Goal: Task Accomplishment & Management: Use online tool/utility

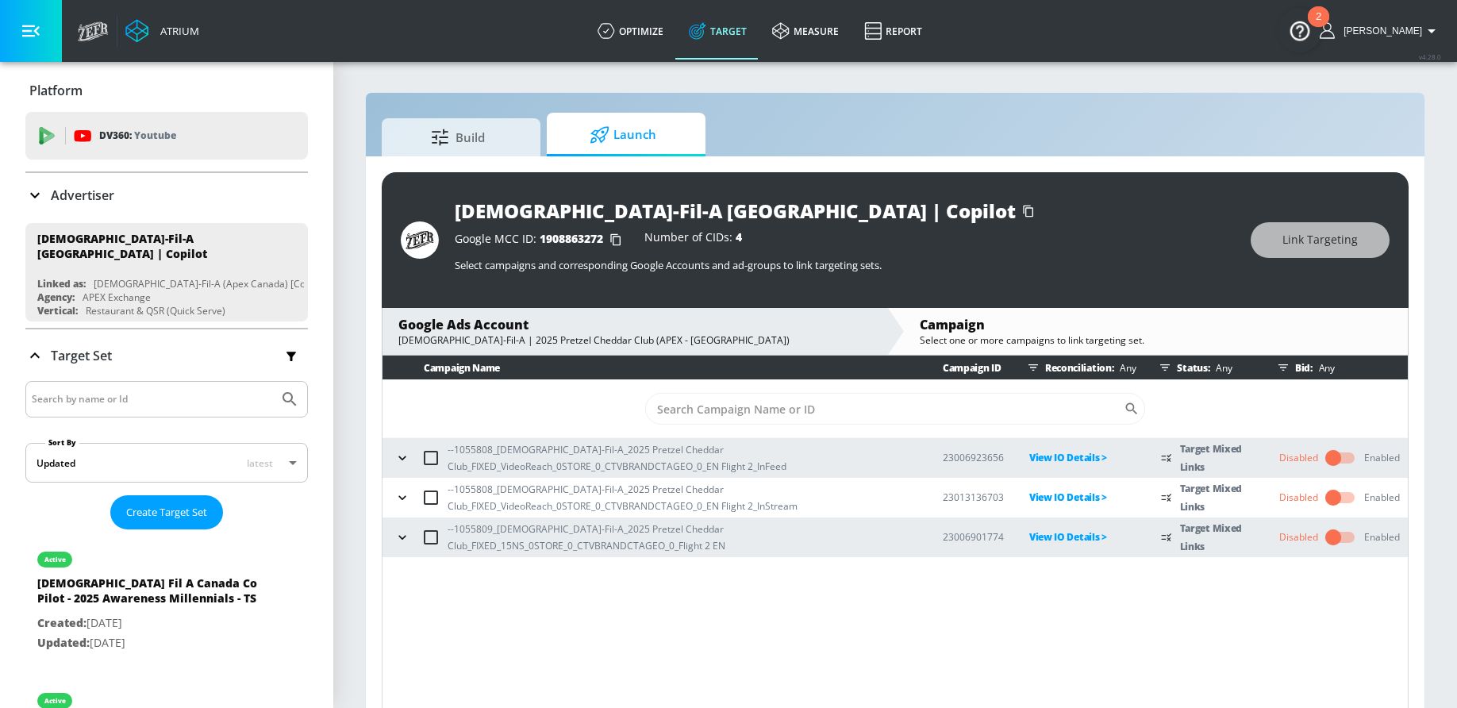
scroll to position [23, 0]
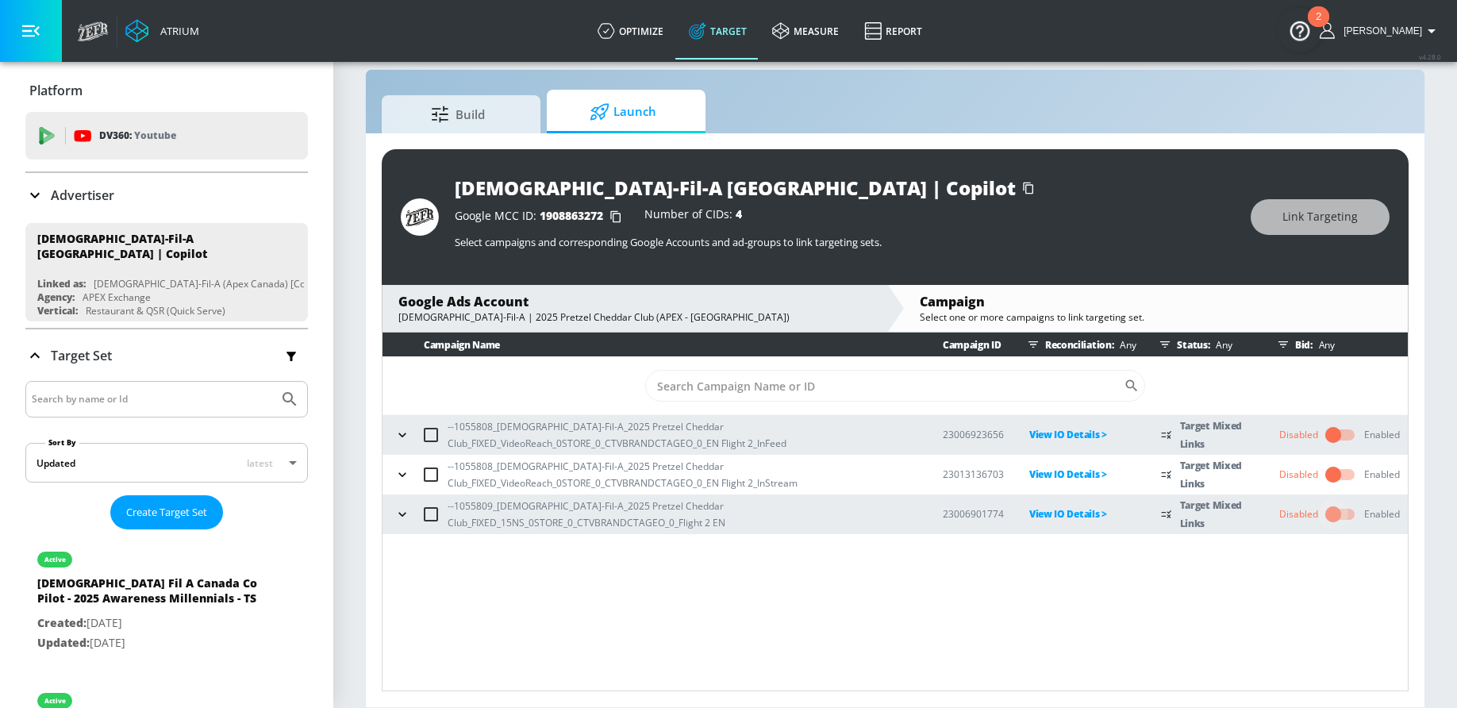
click at [1338, 517] on input "checkbox" at bounding box center [1333, 514] width 90 height 30
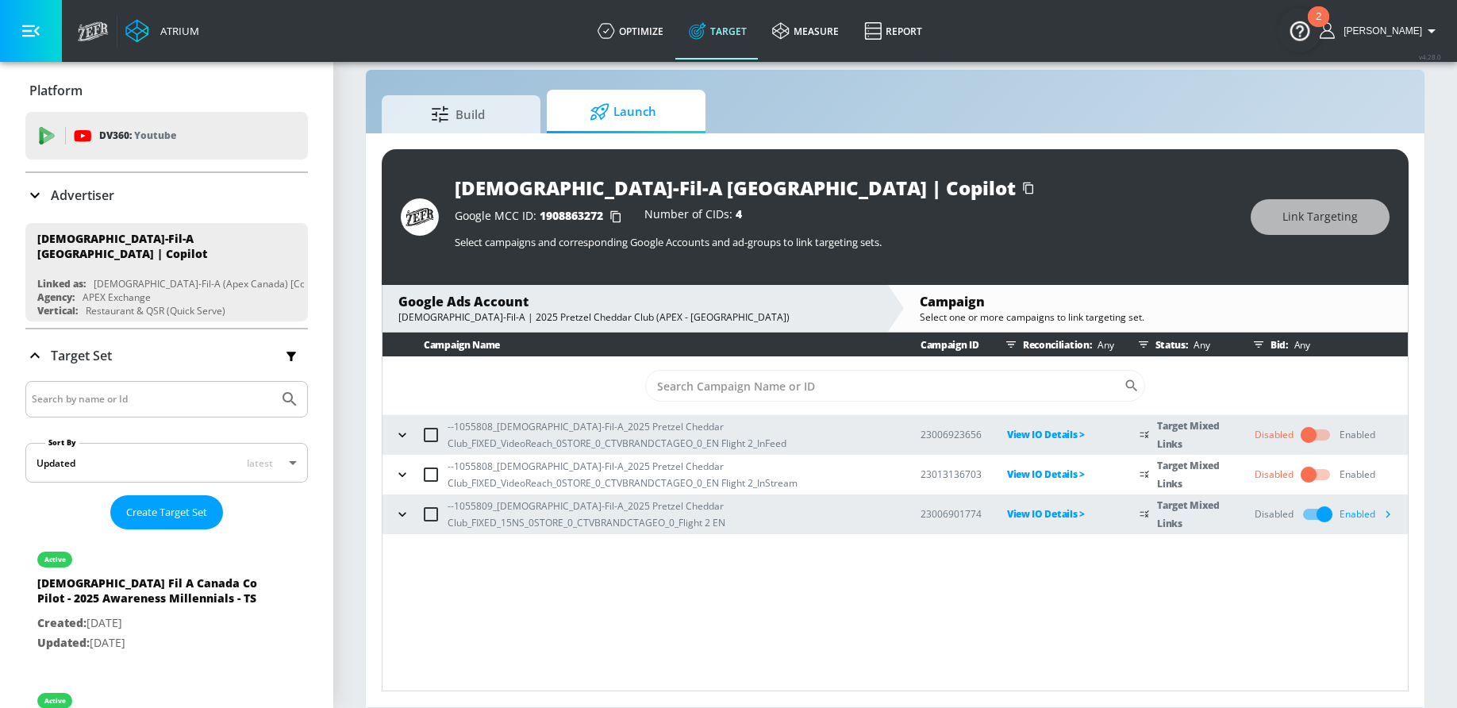
click at [1391, 516] on icon "button" at bounding box center [1388, 514] width 17 height 17
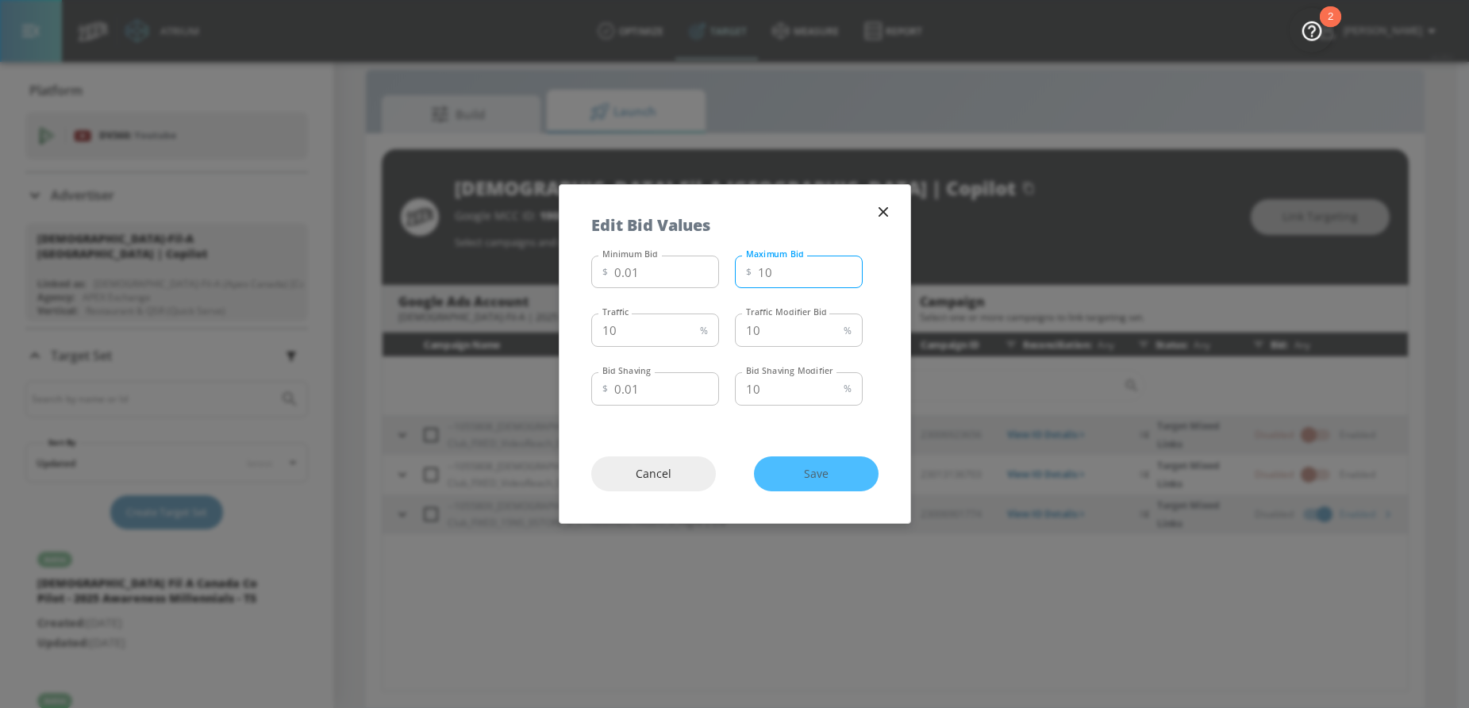
click at [789, 276] on input "10" at bounding box center [810, 272] width 105 height 33
type input "1"
type input "6.01"
click at [659, 329] on input "10" at bounding box center [642, 330] width 102 height 33
type input "1"
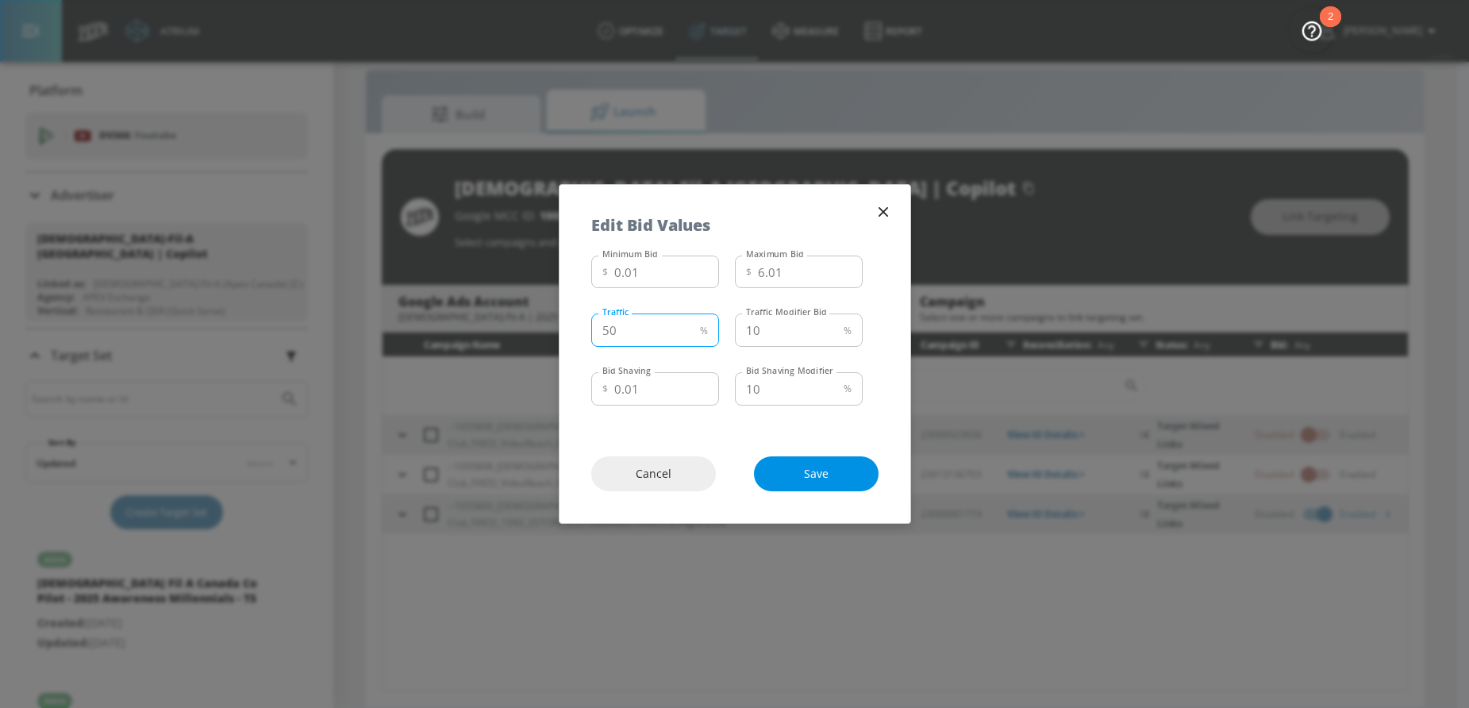
type input "50"
click at [802, 463] on button "Save" at bounding box center [816, 474] width 125 height 36
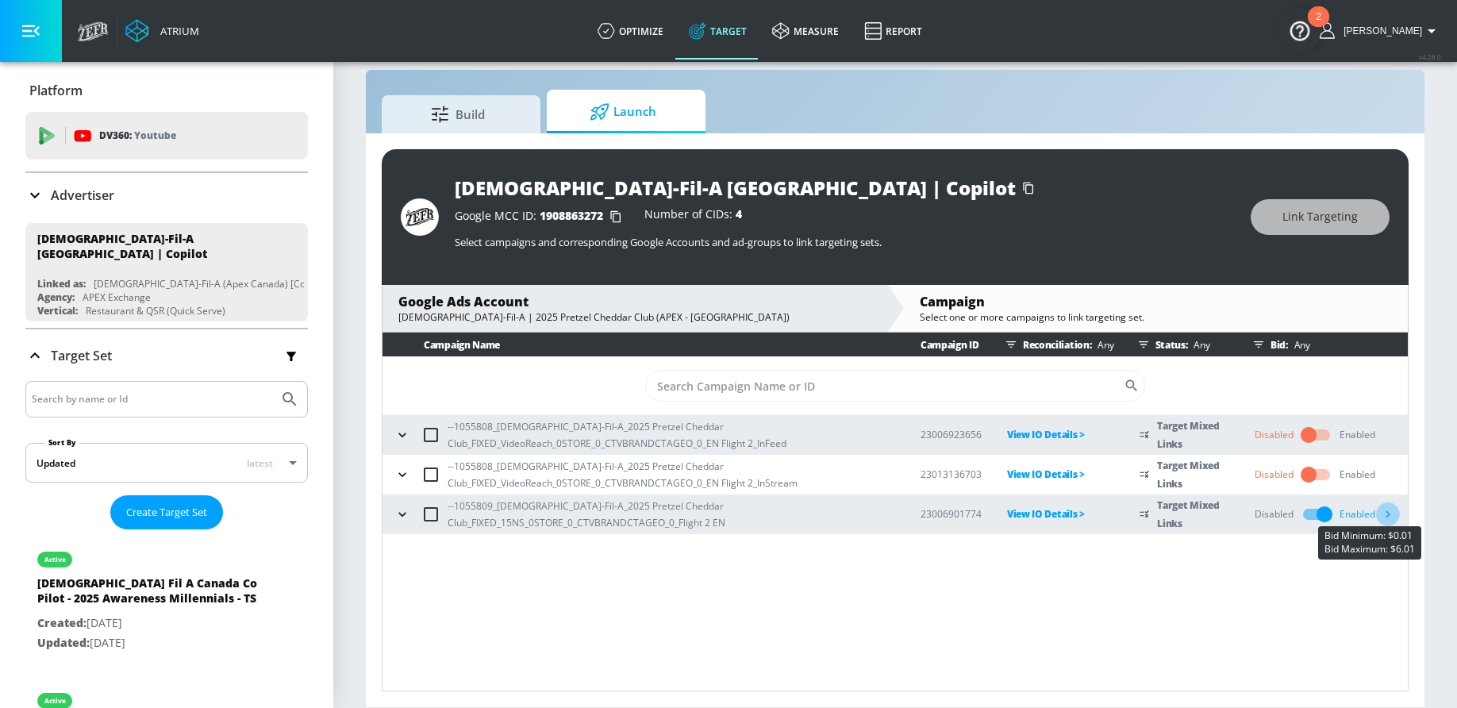
click at [1395, 514] on icon "button" at bounding box center [1388, 514] width 17 height 17
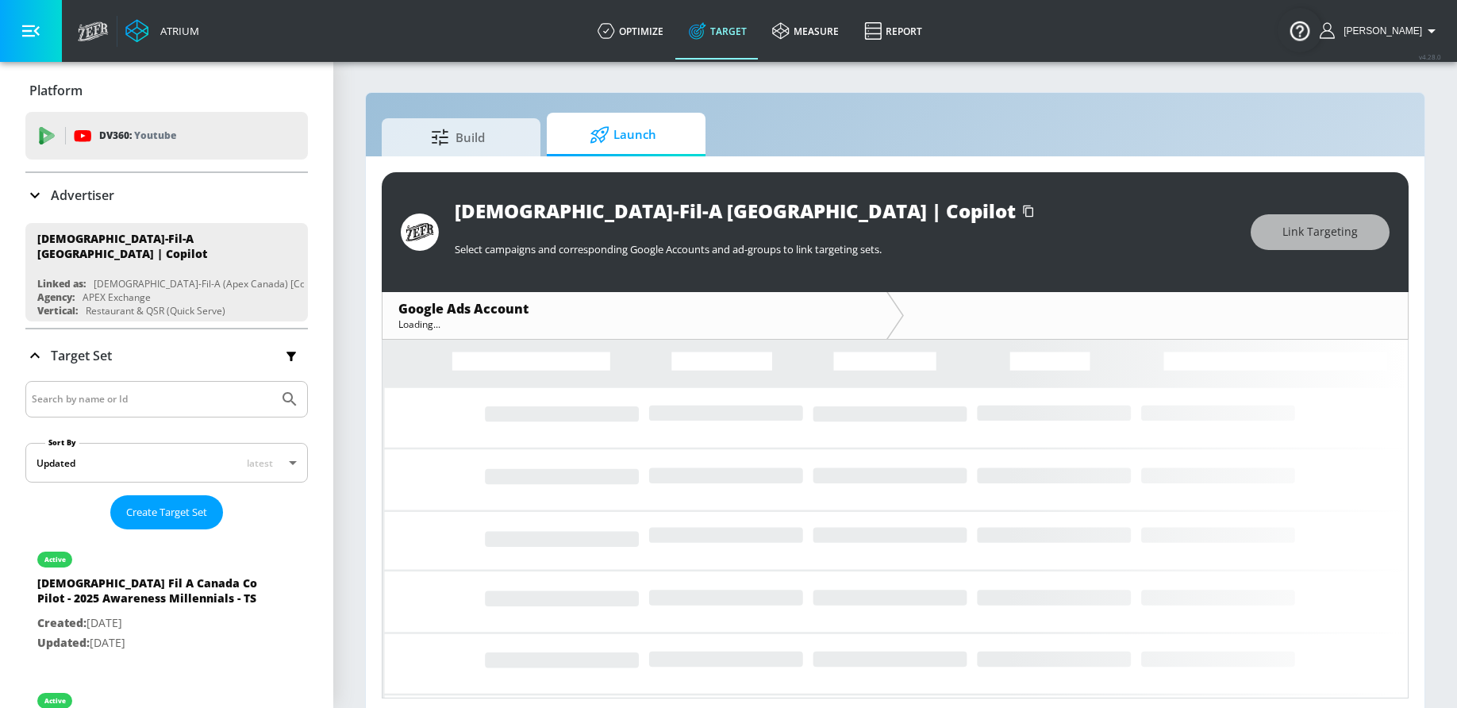
scroll to position [7, 0]
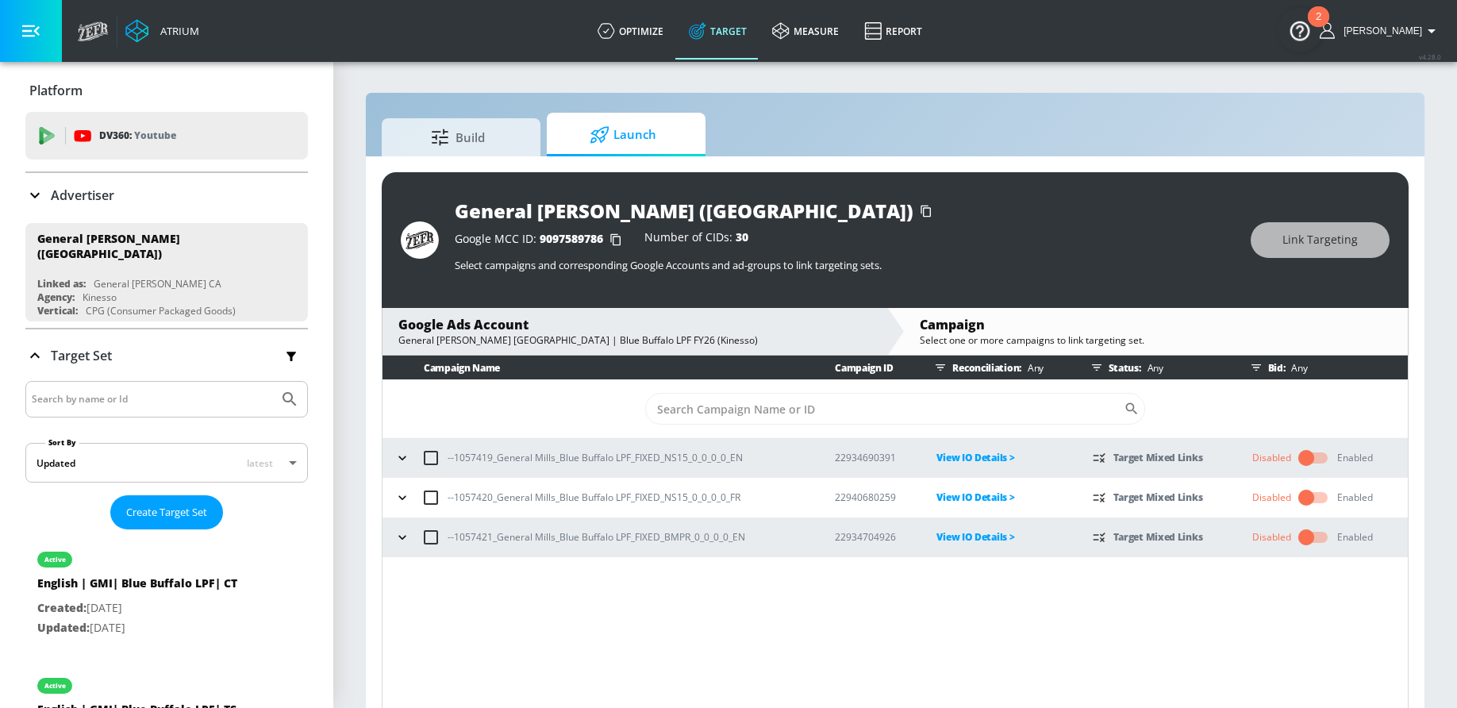
click at [402, 456] on icon "button" at bounding box center [403, 458] width 16 height 16
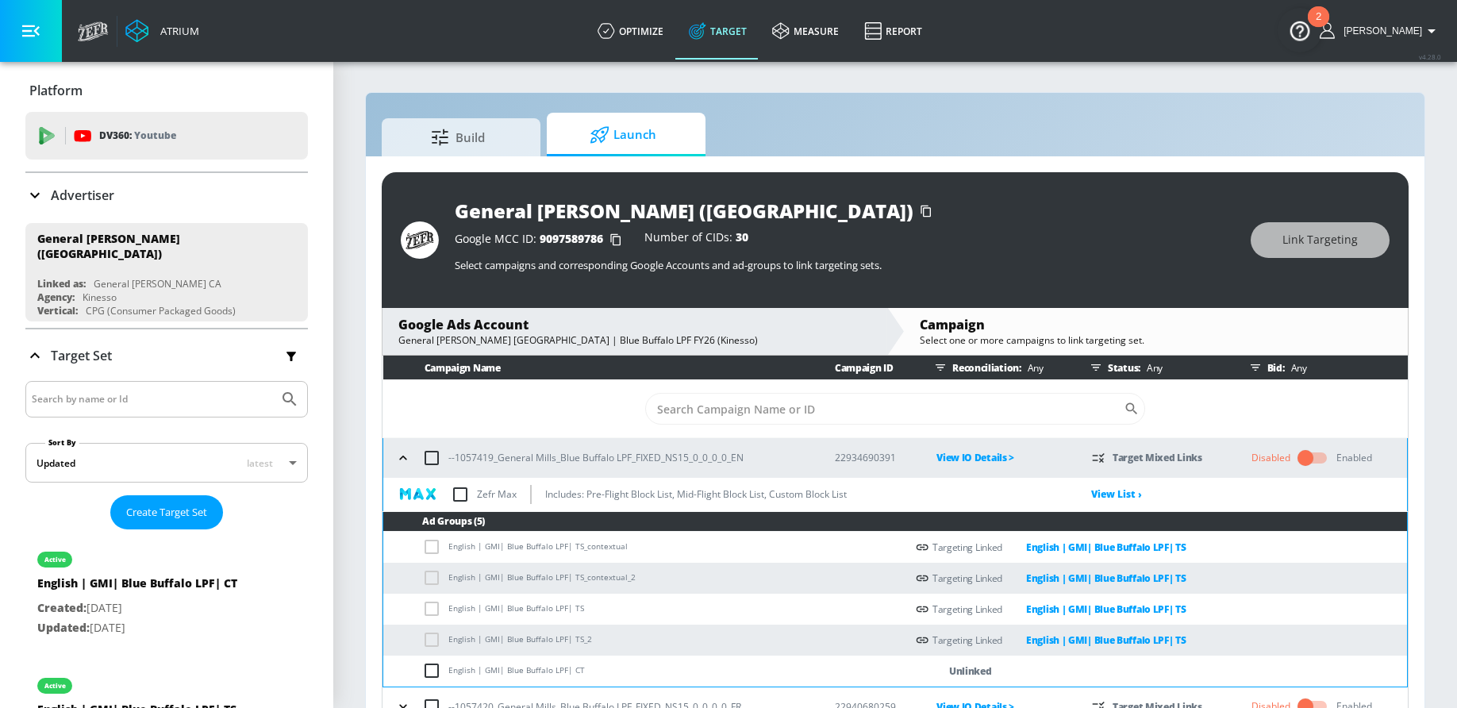
drag, startPoint x: 448, startPoint y: 672, endPoint x: 483, endPoint y: 669, distance: 35.0
click at [484, 670] on td "English | GMI| Blue Buffalo LPF| CT" at bounding box center [644, 671] width 522 height 31
drag, startPoint x: 506, startPoint y: 670, endPoint x: 549, endPoint y: 669, distance: 42.9
click at [549, 669] on td "English | GMI| Blue Buffalo LPF| CT" at bounding box center [644, 671] width 522 height 31
copy td "Blue Buffalo"
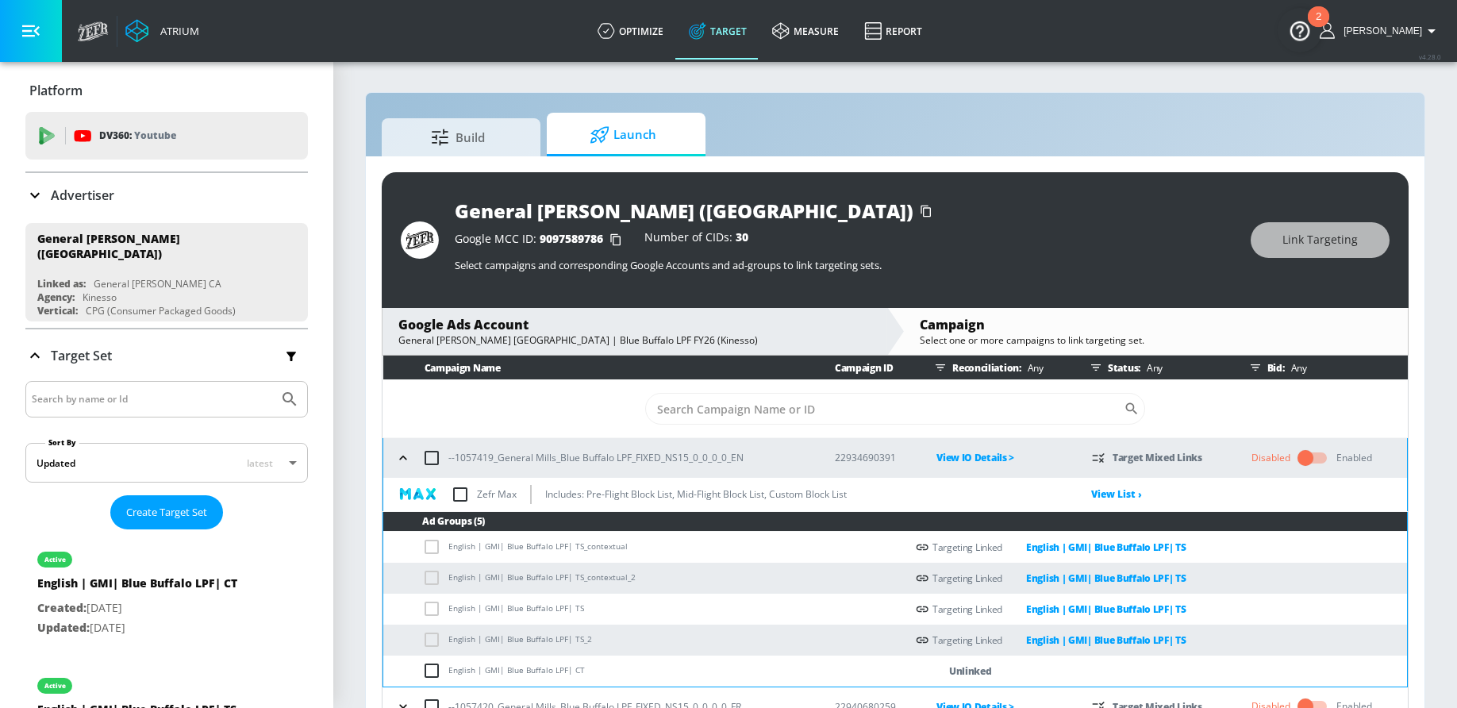
click at [418, 674] on td "English | GMI| Blue Buffalo LPF| CT" at bounding box center [644, 671] width 522 height 31
click at [436, 674] on input "checkbox" at bounding box center [435, 670] width 26 height 19
checkbox input "true"
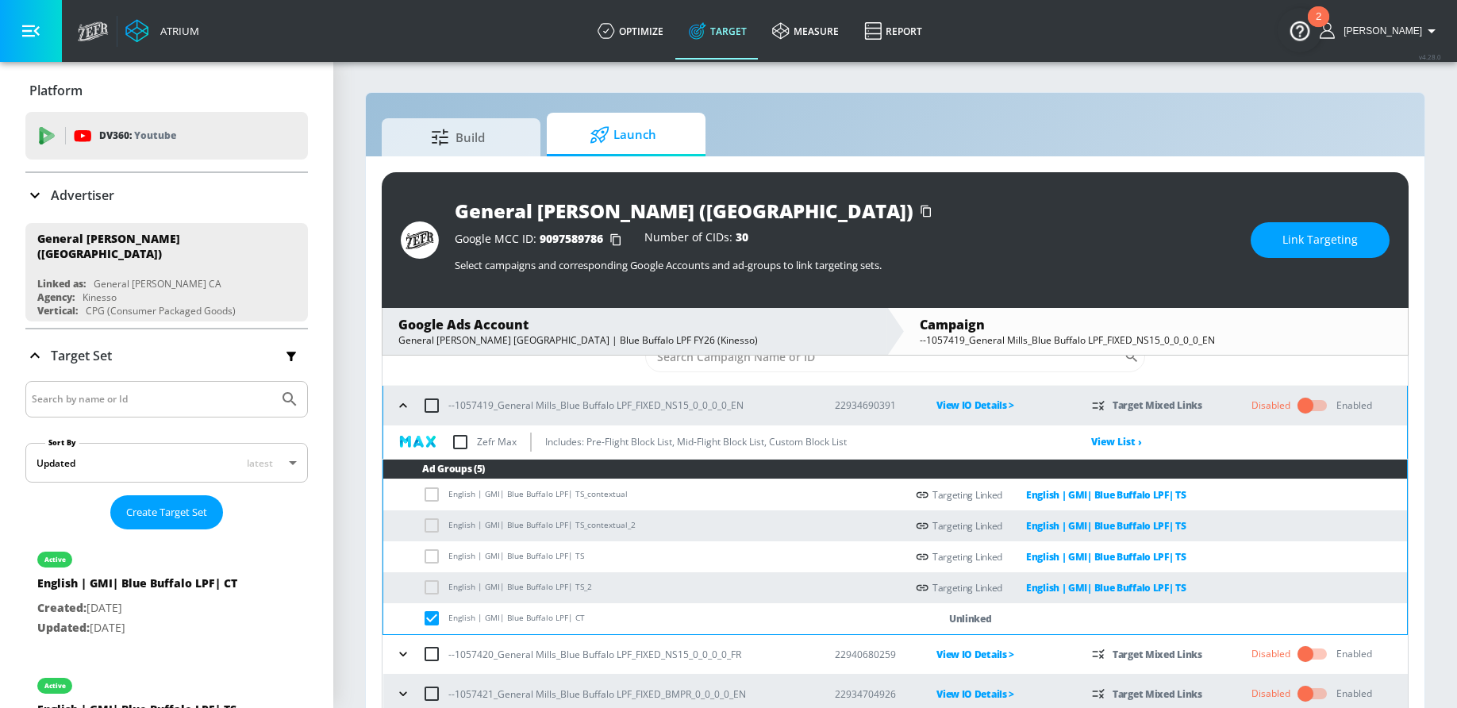
click at [406, 686] on icon "button" at bounding box center [403, 694] width 16 height 16
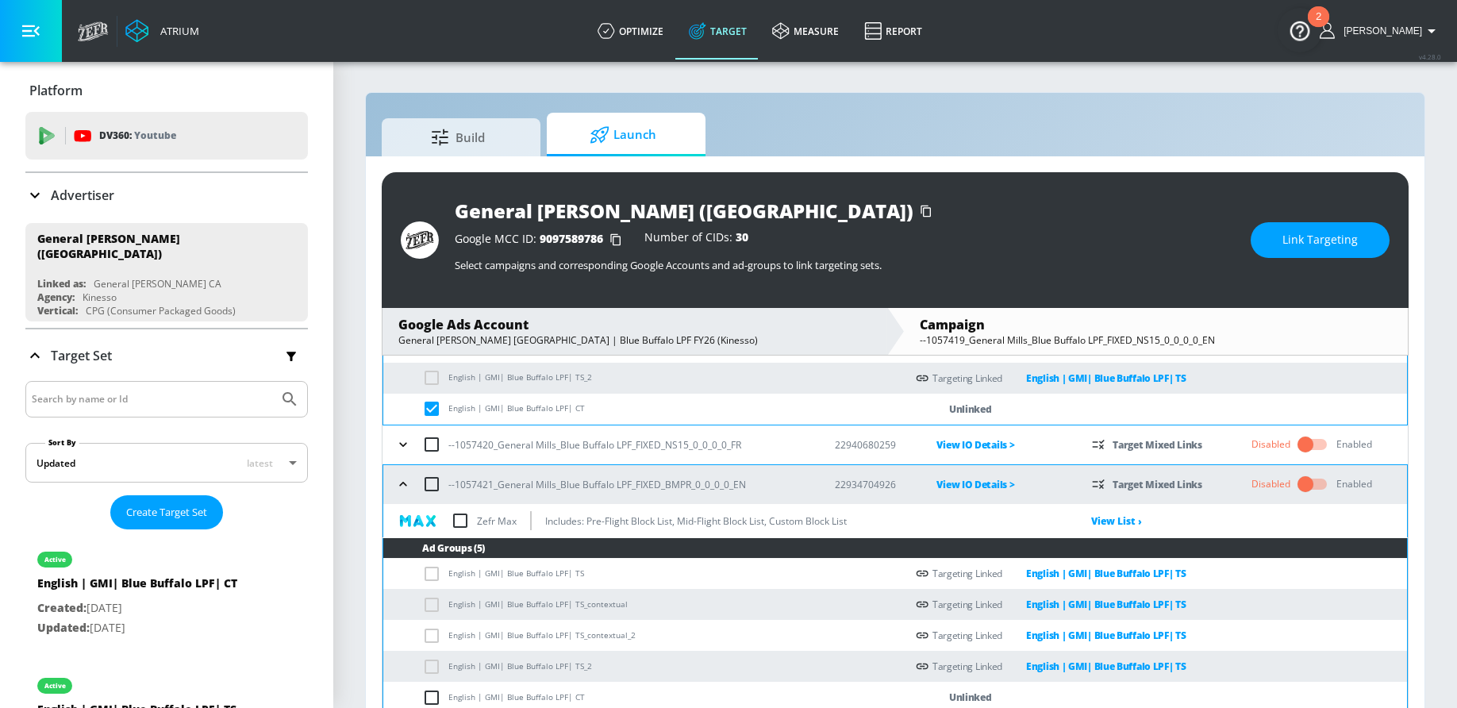
click at [436, 692] on input "checkbox" at bounding box center [435, 697] width 26 height 19
checkbox input "true"
click at [1309, 253] on button "Link Targeting" at bounding box center [1320, 240] width 139 height 36
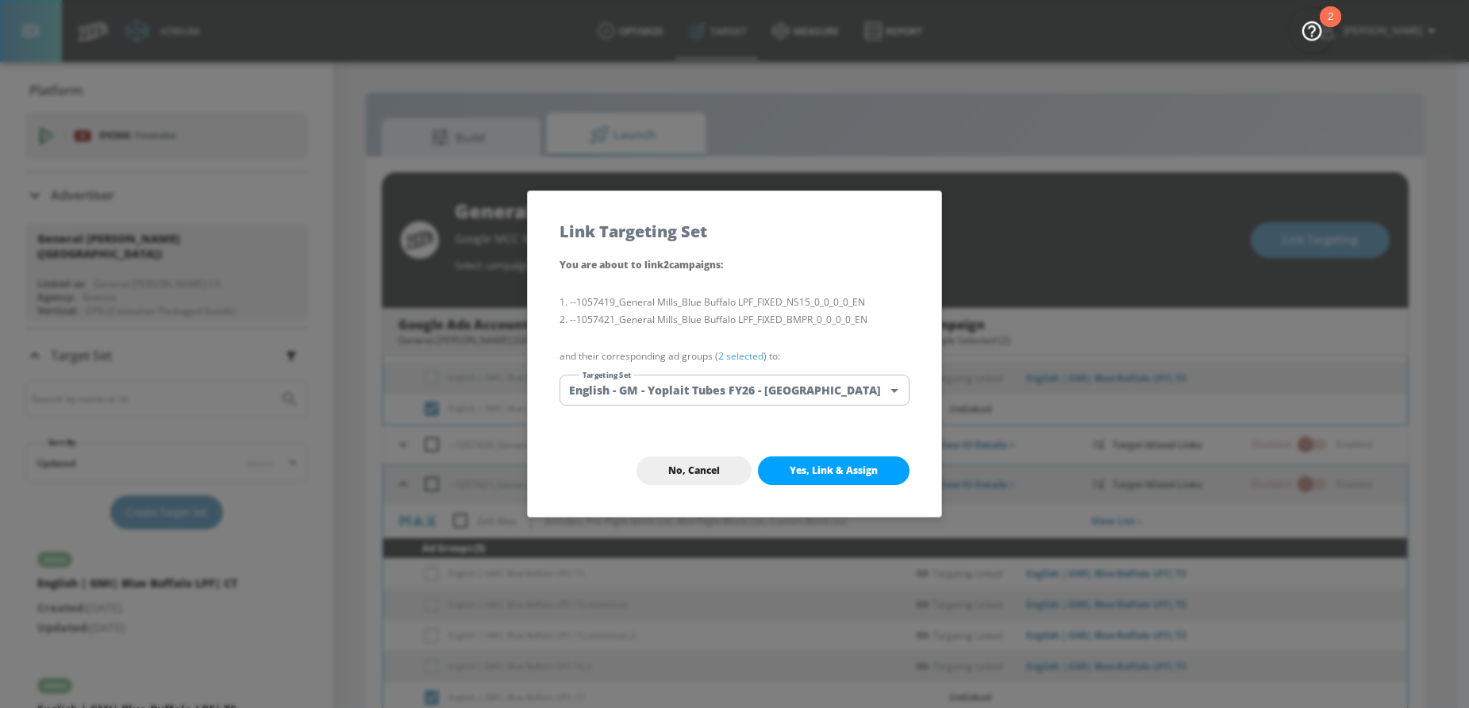
click at [753, 387] on body "Atrium optimize Target measure Report optimize Target measure Report v 4.28.0 N…" at bounding box center [734, 365] width 1469 height 731
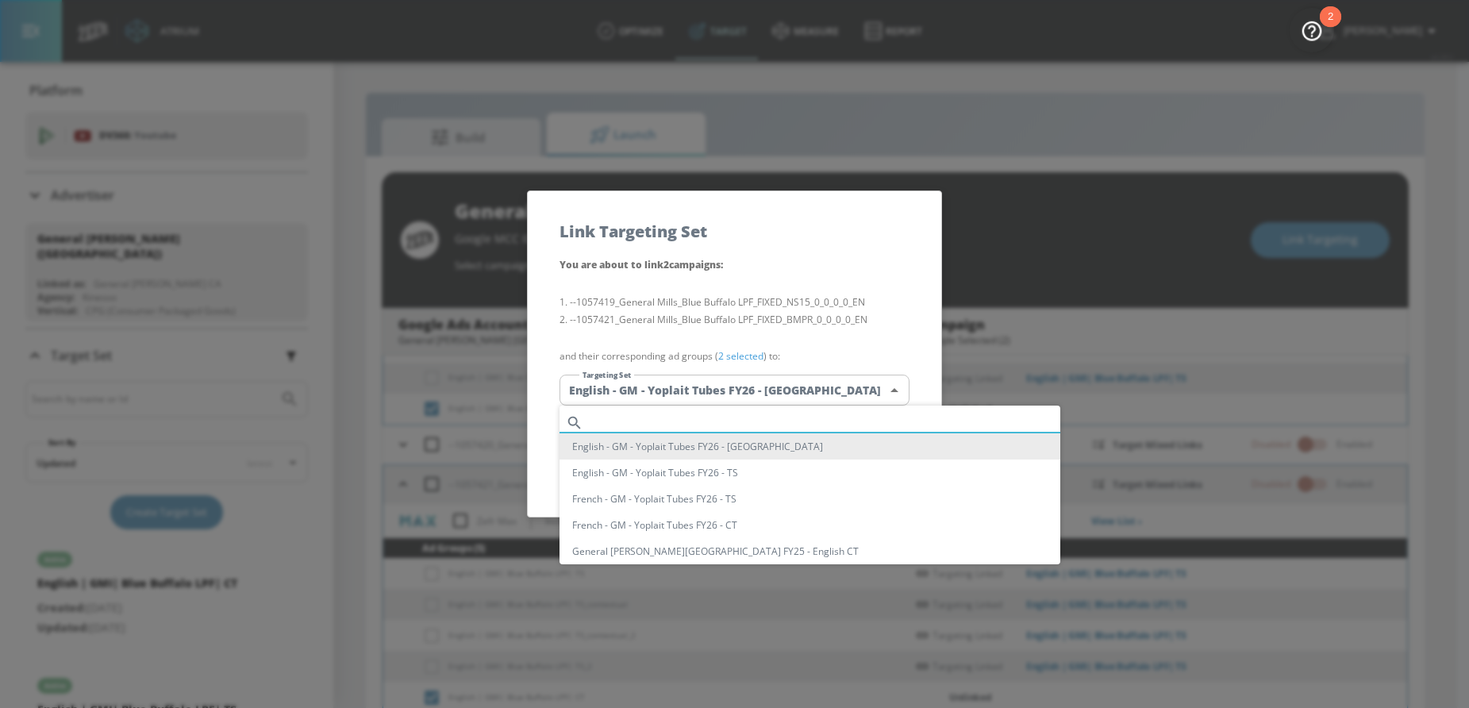
click at [667, 423] on input "text" at bounding box center [825, 422] width 471 height 21
paste input "Blue Buffalo"
type input "Blue Buffalo"
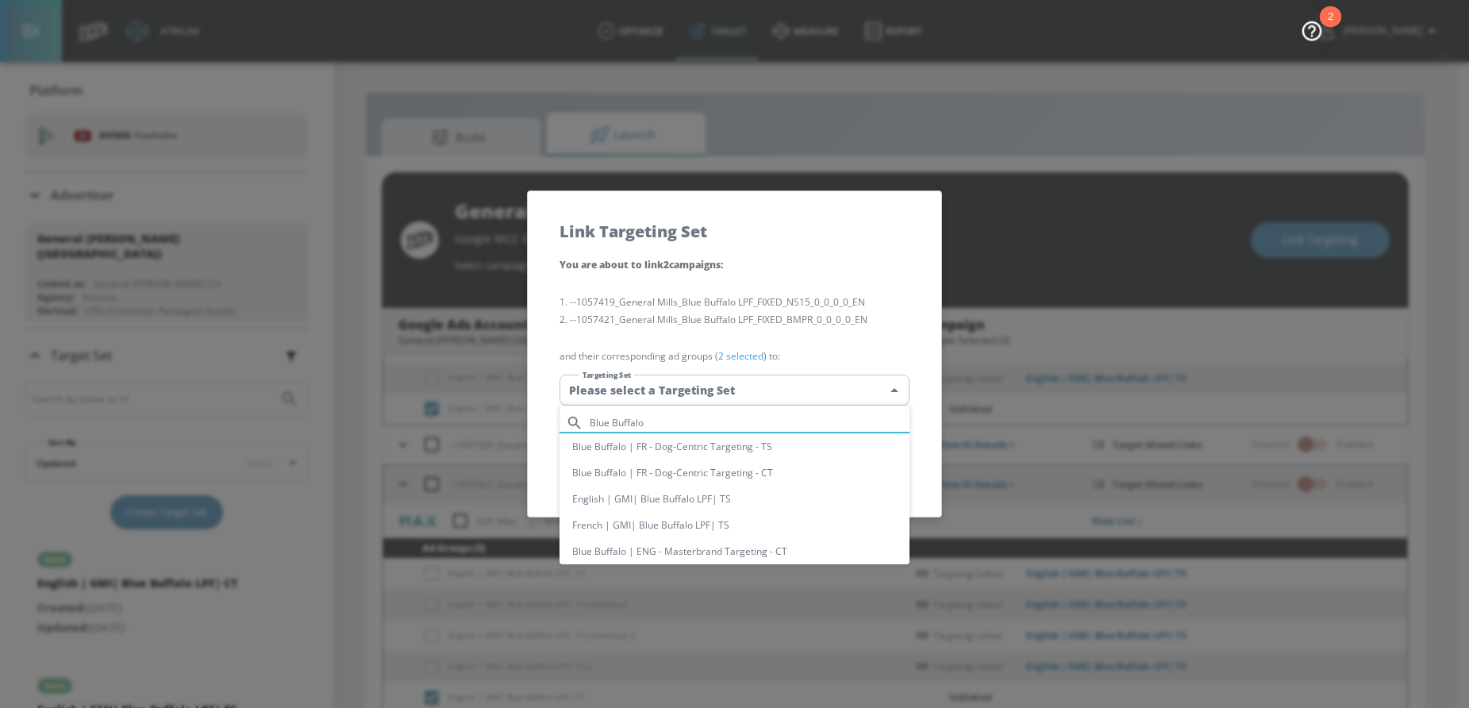
drag, startPoint x: 656, startPoint y: 419, endPoint x: 557, endPoint y: 420, distance: 99.2
click at [557, 420] on div "Blue Buffalo Blue Buffalo | FR - Dog-Centric Targeting - TS Blue Buffalo | FR -…" at bounding box center [734, 354] width 1469 height 708
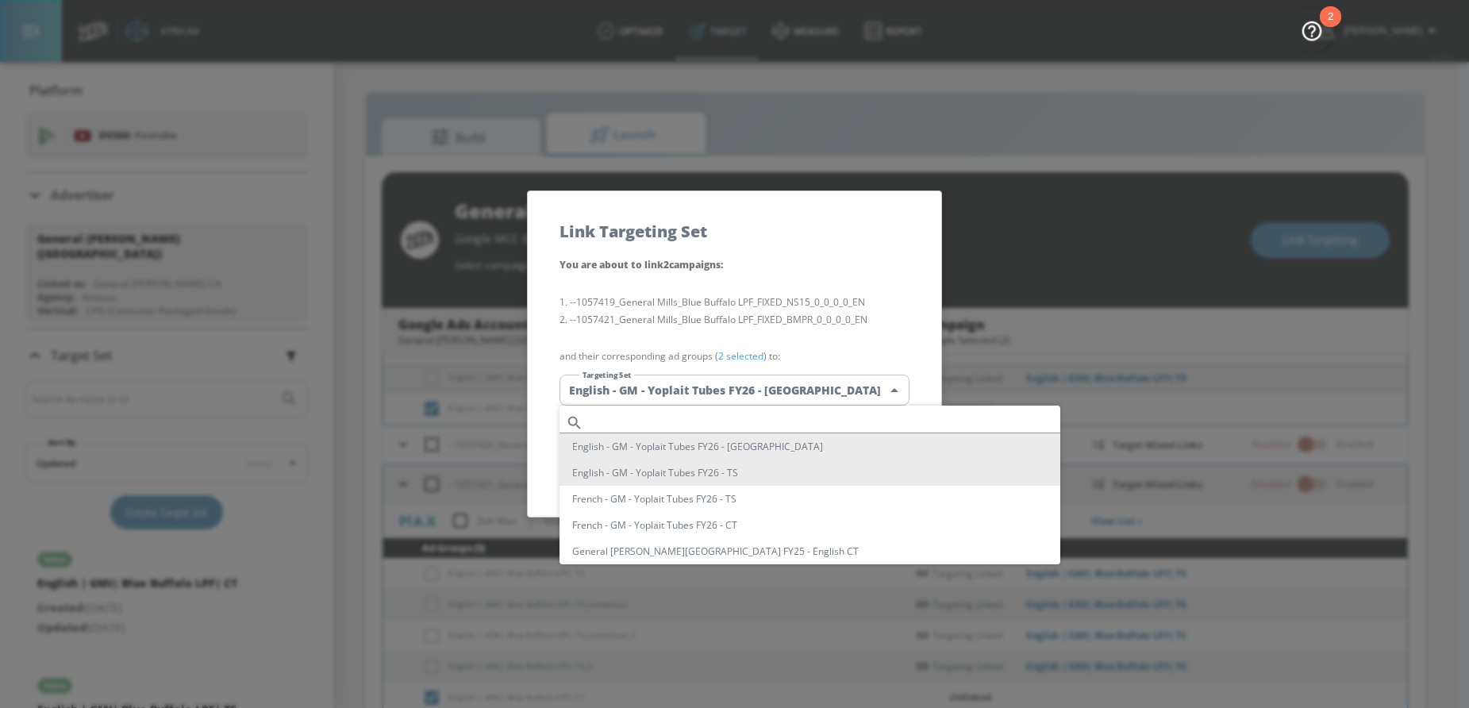
click at [623, 414] on input "text" at bounding box center [825, 422] width 471 height 21
click at [496, 482] on div at bounding box center [734, 354] width 1469 height 708
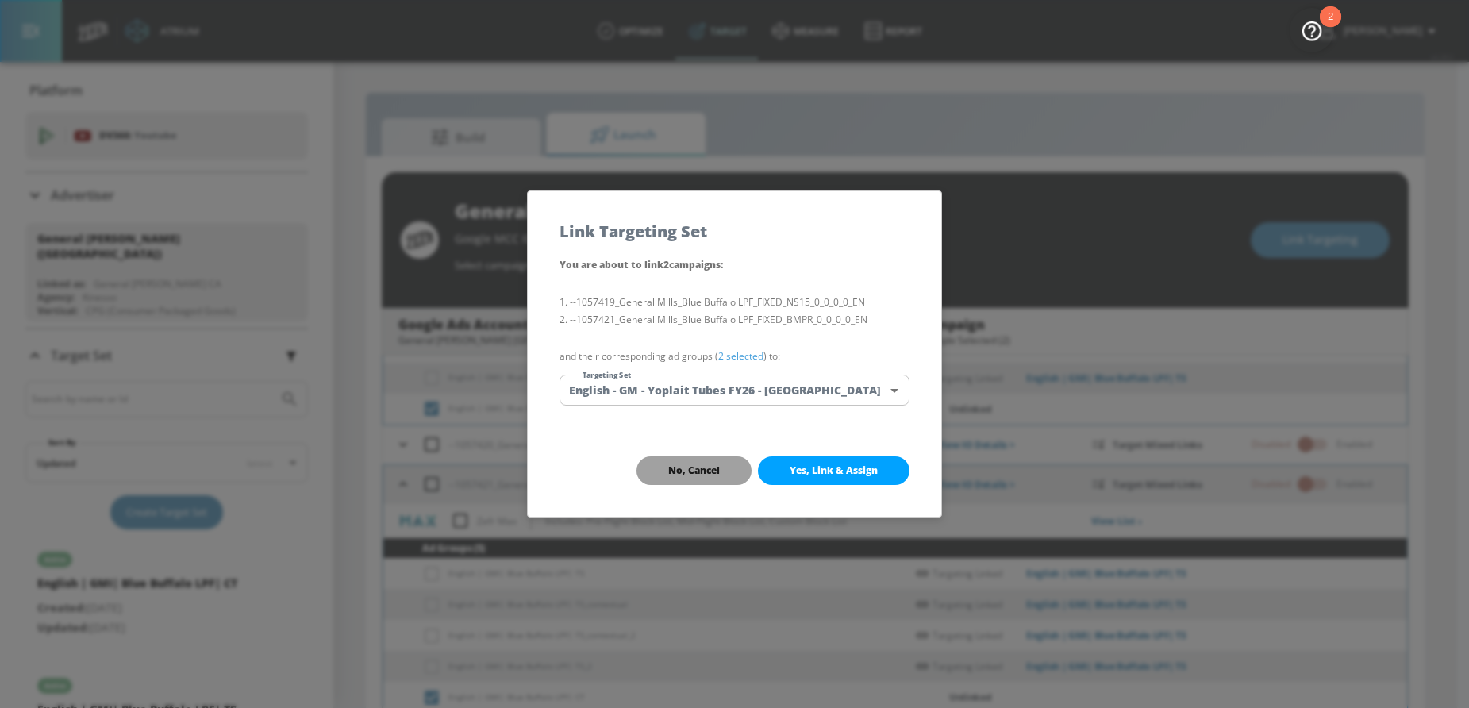
click at [656, 464] on button "No, Cancel" at bounding box center [694, 470] width 115 height 29
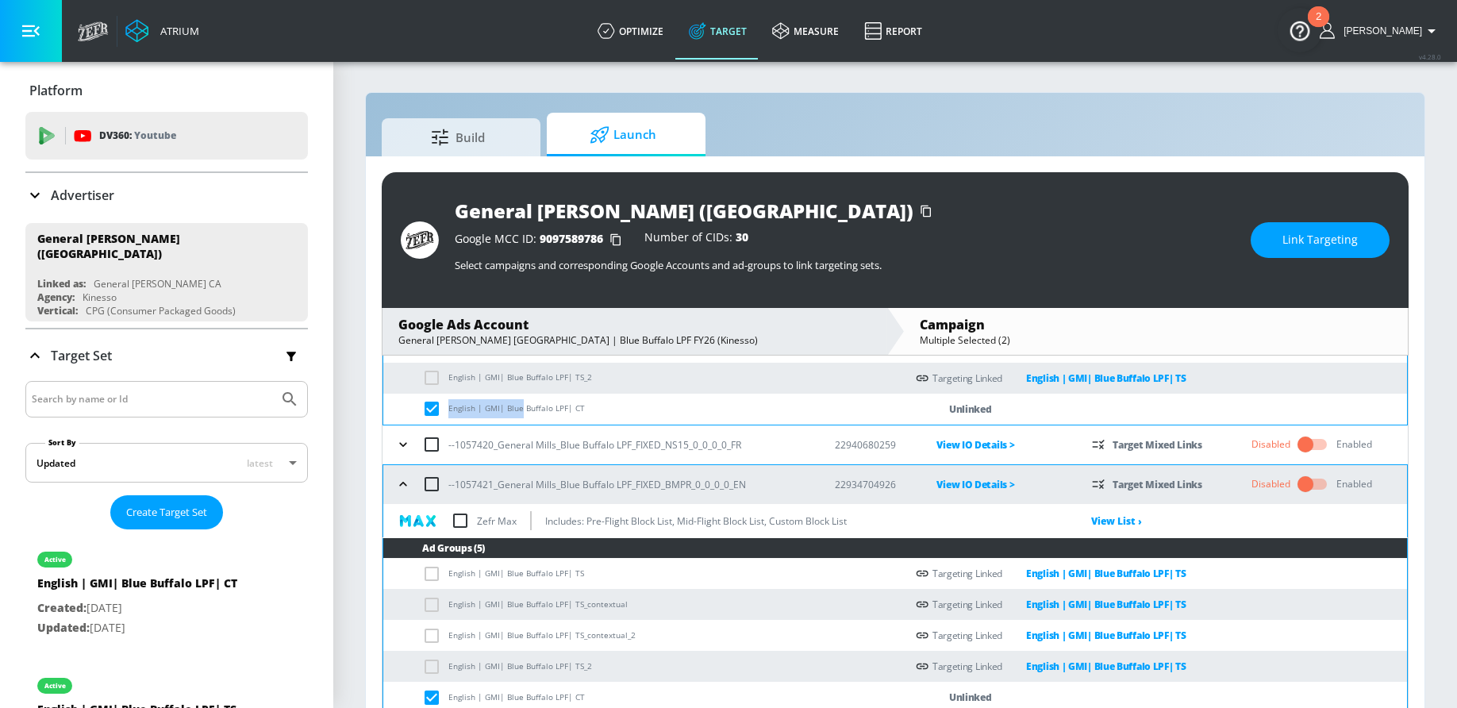
drag, startPoint x: 449, startPoint y: 407, endPoint x: 520, endPoint y: 407, distance: 70.6
click at [520, 407] on td "English | GMI| Blue Buffalo LPF| CT" at bounding box center [644, 409] width 522 height 31
copy td "English | GMI| Blue"
click at [1296, 231] on span "Link Targeting" at bounding box center [1320, 240] width 75 height 20
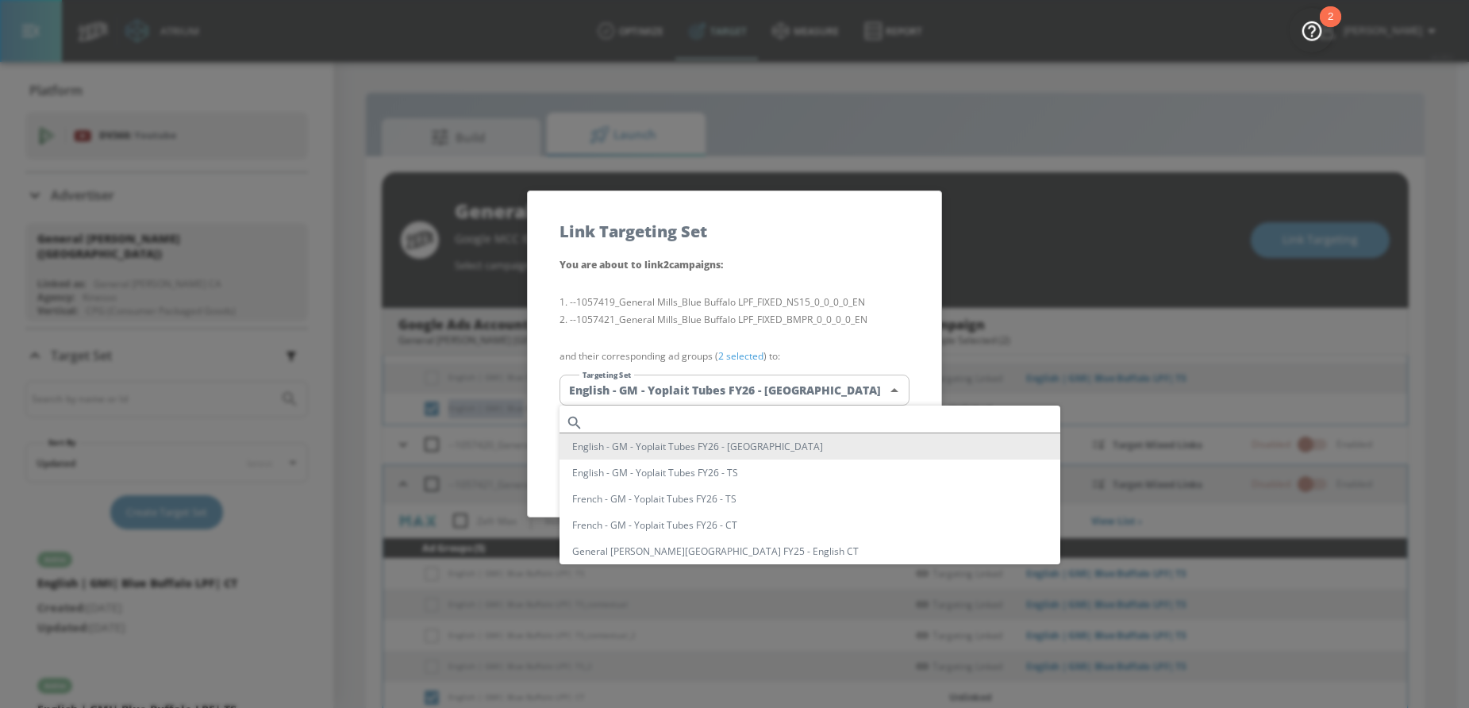
click at [749, 394] on body "Atrium optimize Target measure Report optimize Target measure Report v 4.28.0 N…" at bounding box center [734, 365] width 1469 height 731
click at [680, 421] on input "text" at bounding box center [825, 422] width 471 height 21
paste input "English | GMI| Blue"
drag, startPoint x: 654, startPoint y: 423, endPoint x: 540, endPoint y: 422, distance: 114.3
click at [540, 422] on div "English | GMI| Blue Buffalo English - GM - Yoplait Tubes FY26 - CT English - GM…" at bounding box center [734, 354] width 1469 height 708
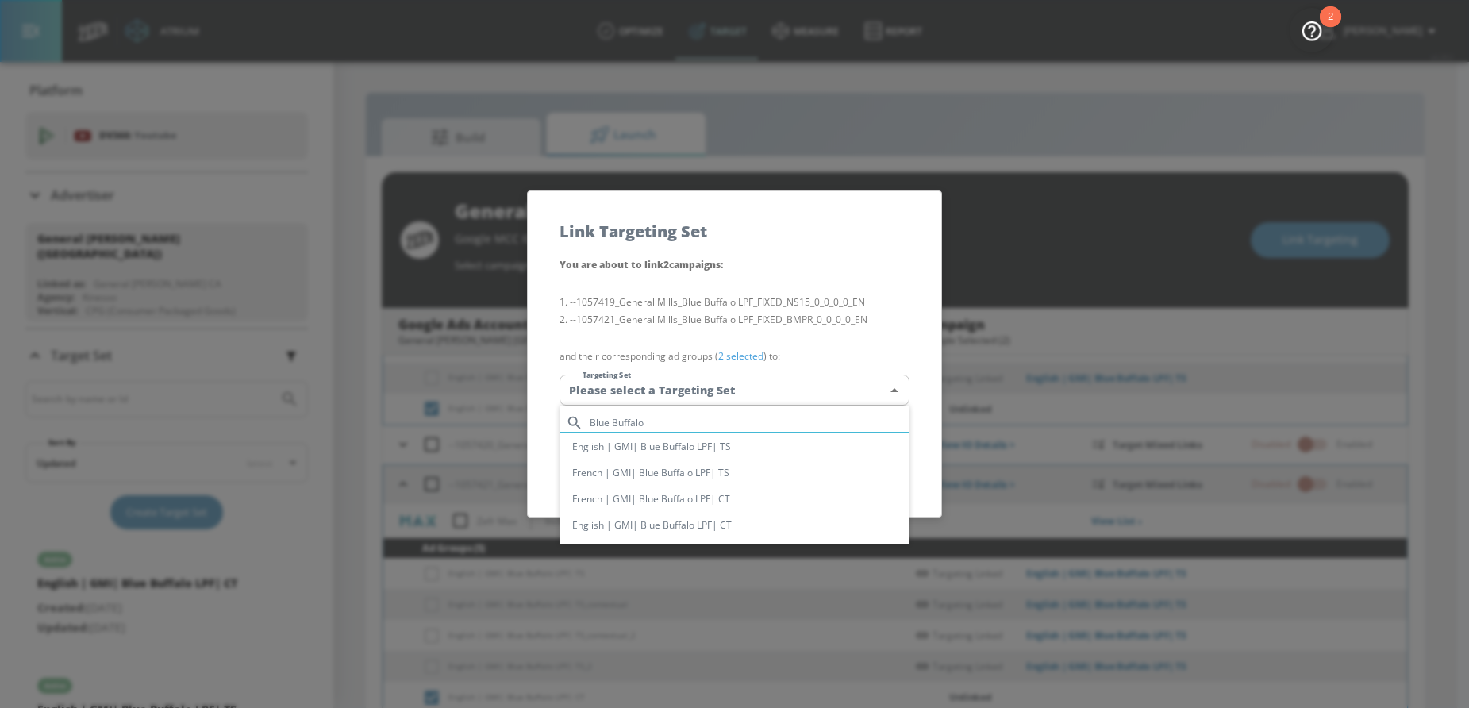
type input "Blue Buffalo"
click at [687, 525] on li "English | GMI| Blue Buffalo LPF| CT" at bounding box center [735, 525] width 350 height 26
type input "9f55ca4e-7a49-4674-800c-ecf5b501a6c2"
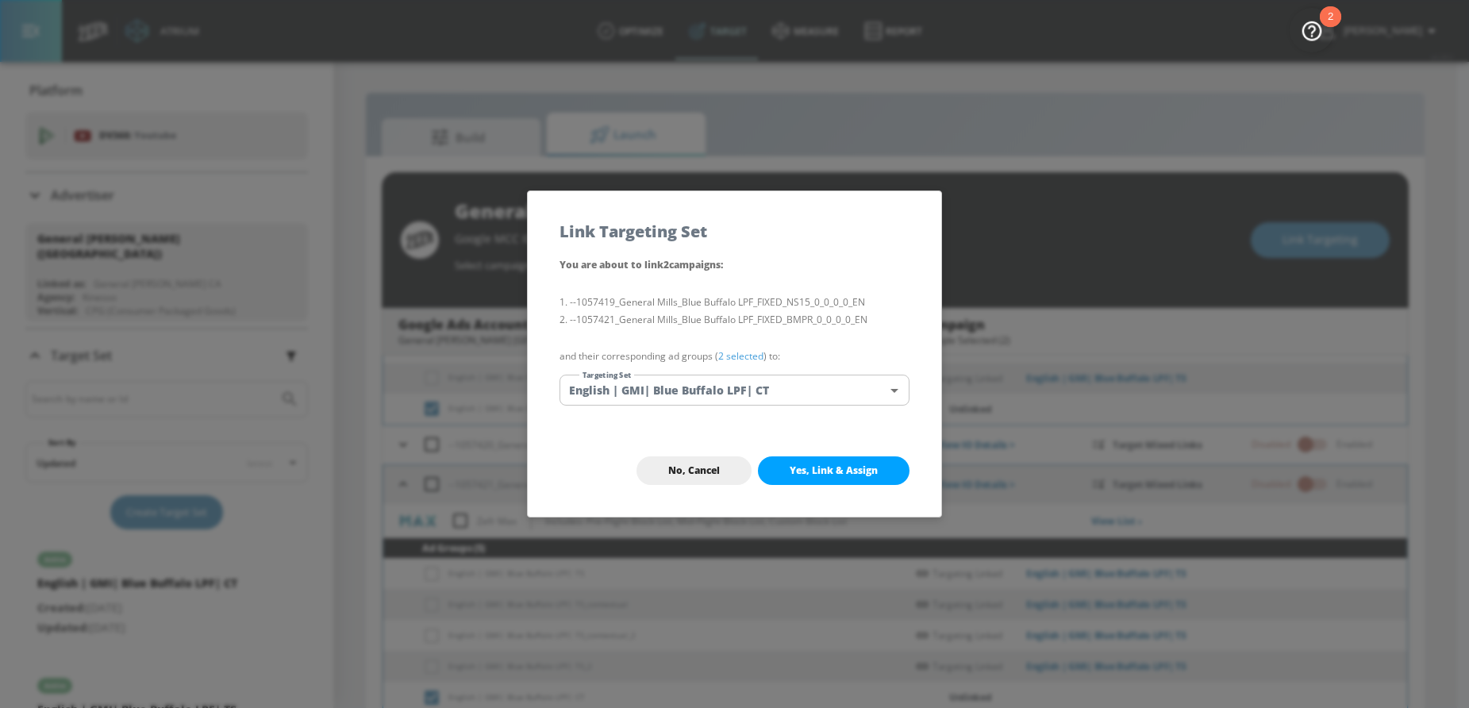
click at [823, 475] on span "Yes, Link & Assign" at bounding box center [834, 470] width 88 height 13
checkbox input "false"
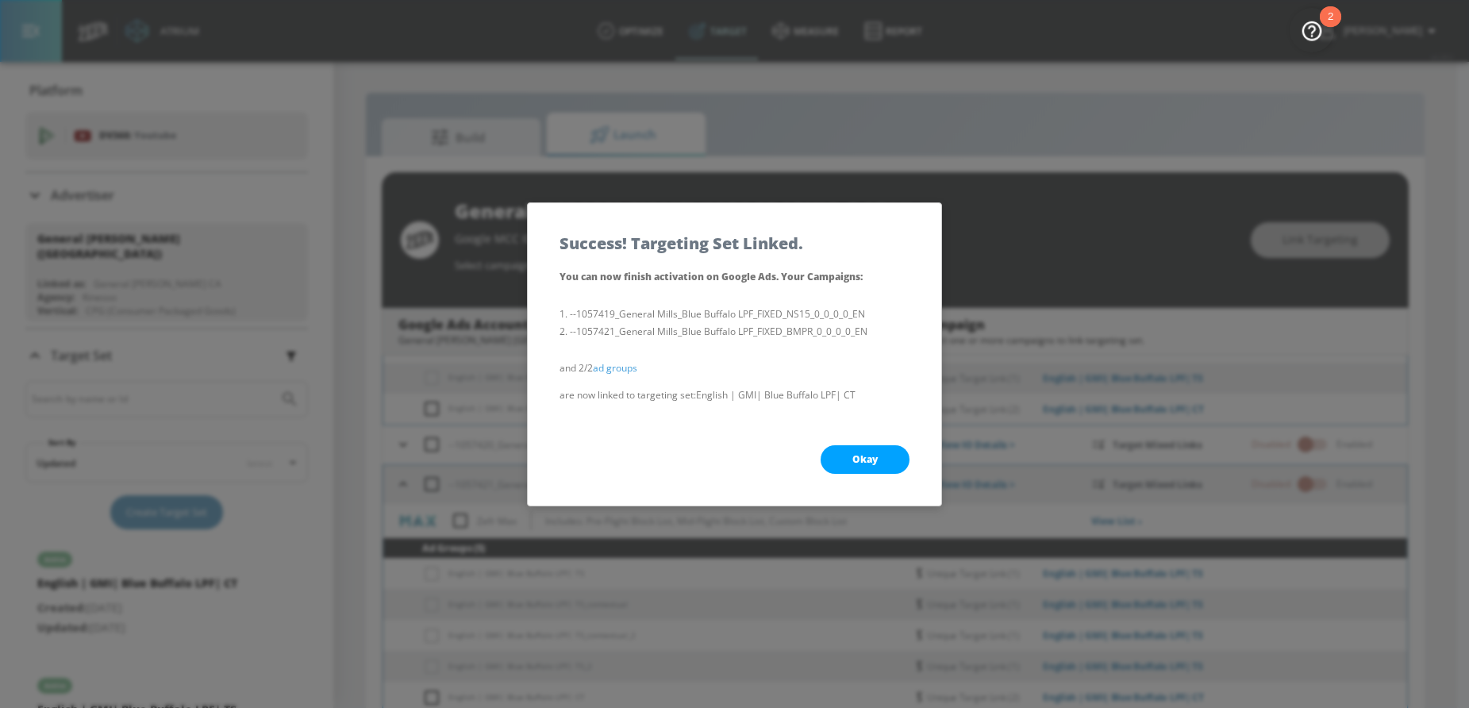
click at [839, 445] on button "Okay" at bounding box center [865, 459] width 89 height 29
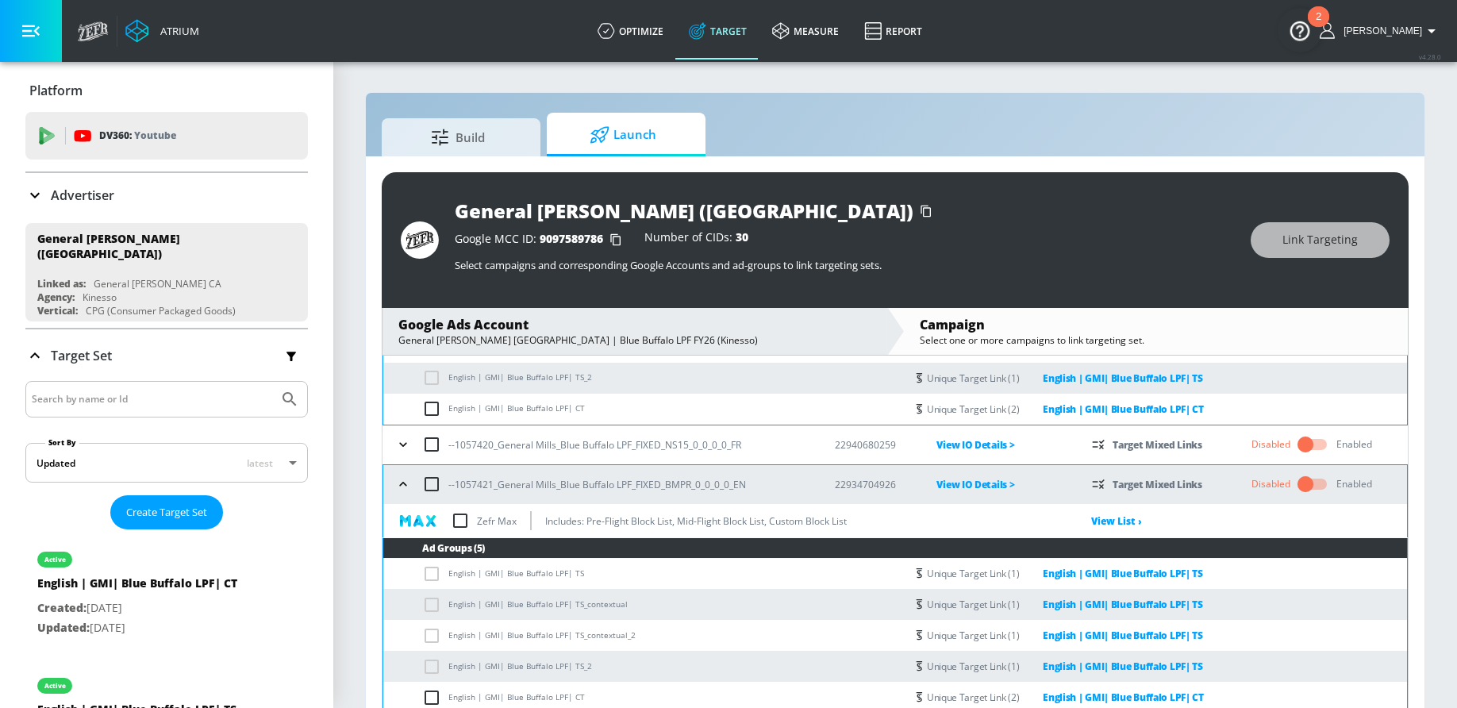
click at [398, 482] on icon "button" at bounding box center [403, 484] width 16 height 16
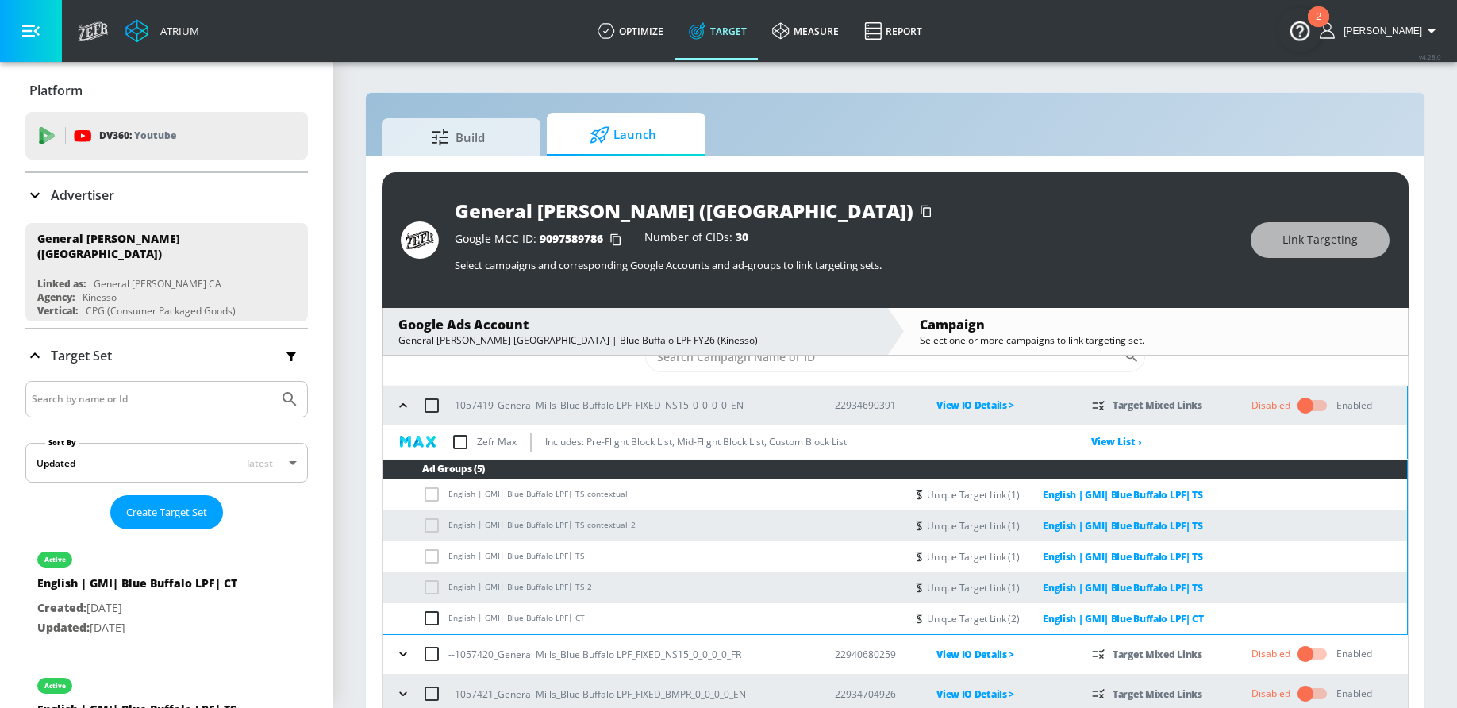
scroll to position [52, 0]
click at [402, 406] on icon "button" at bounding box center [403, 406] width 16 height 16
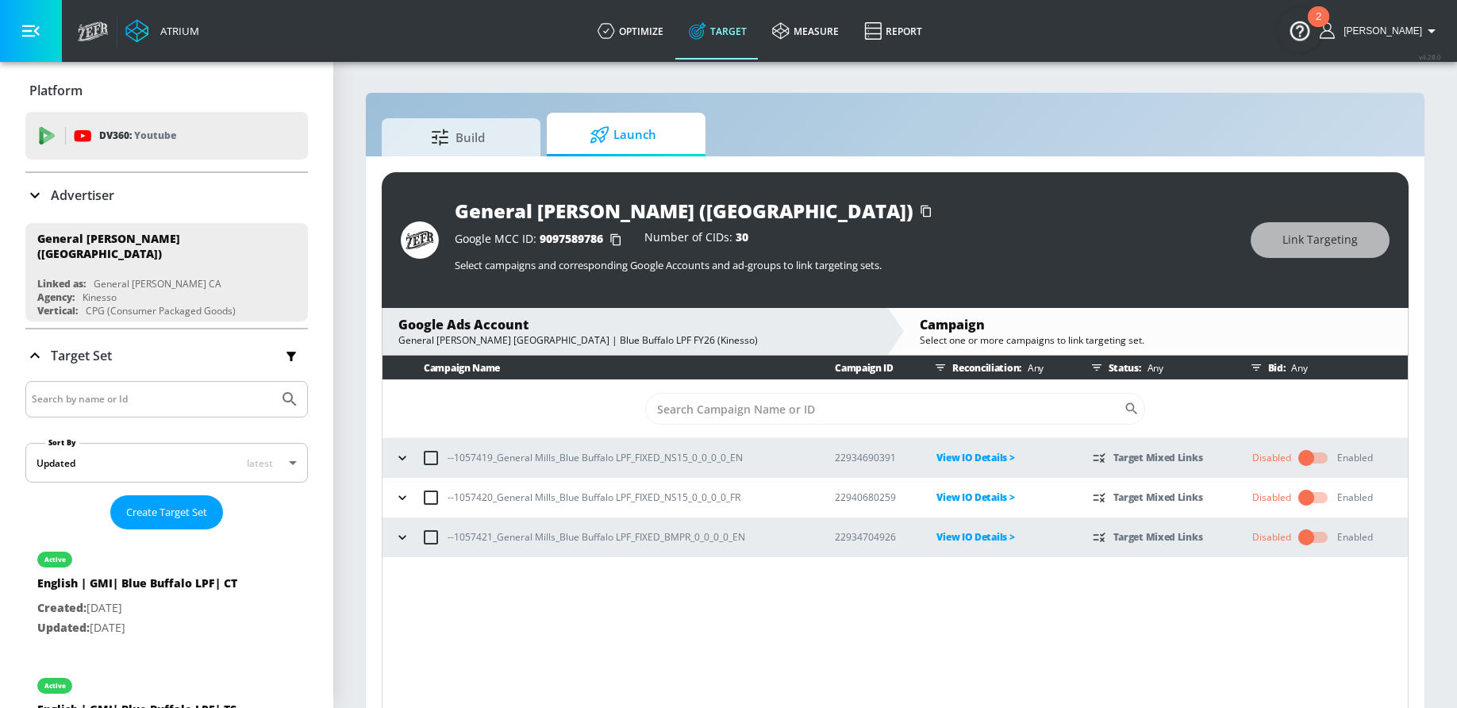
click at [402, 499] on icon "button" at bounding box center [401, 497] width 7 height 4
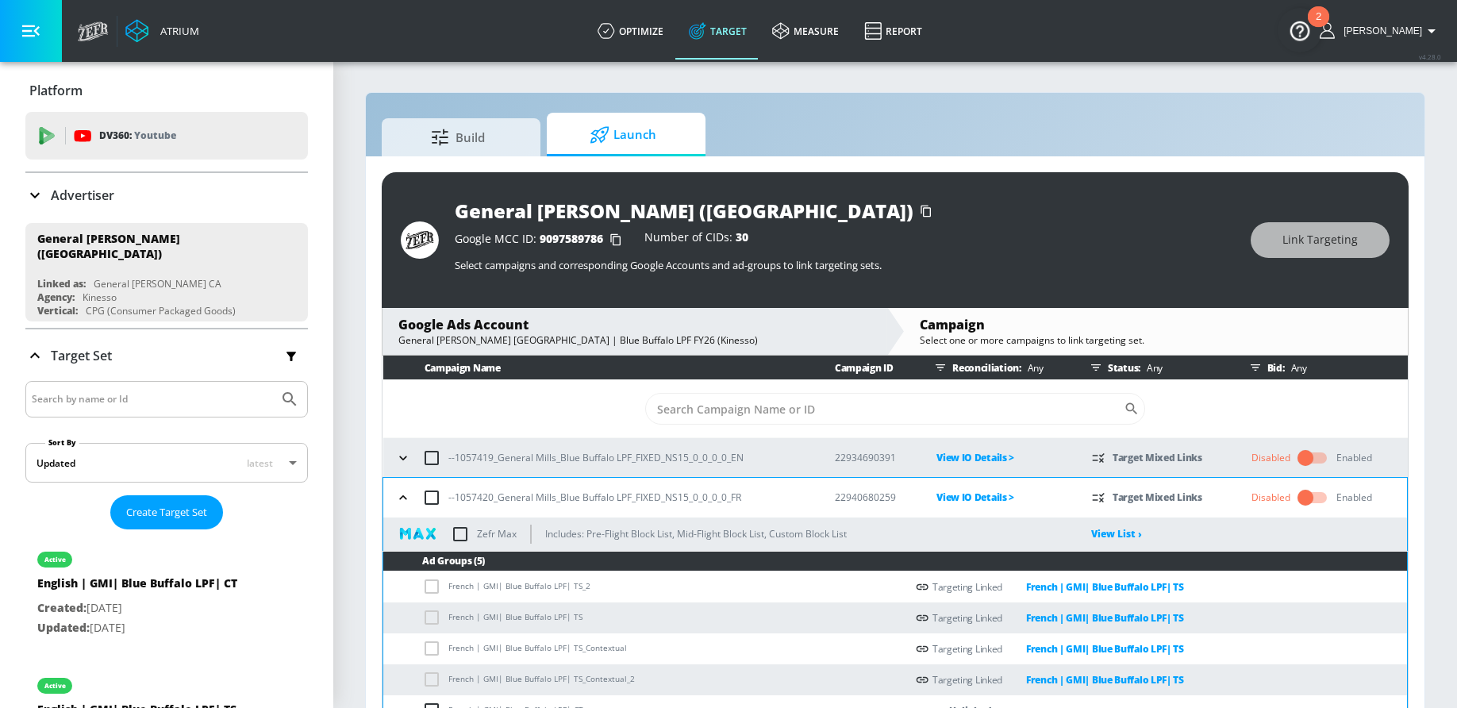
scroll to position [52, 0]
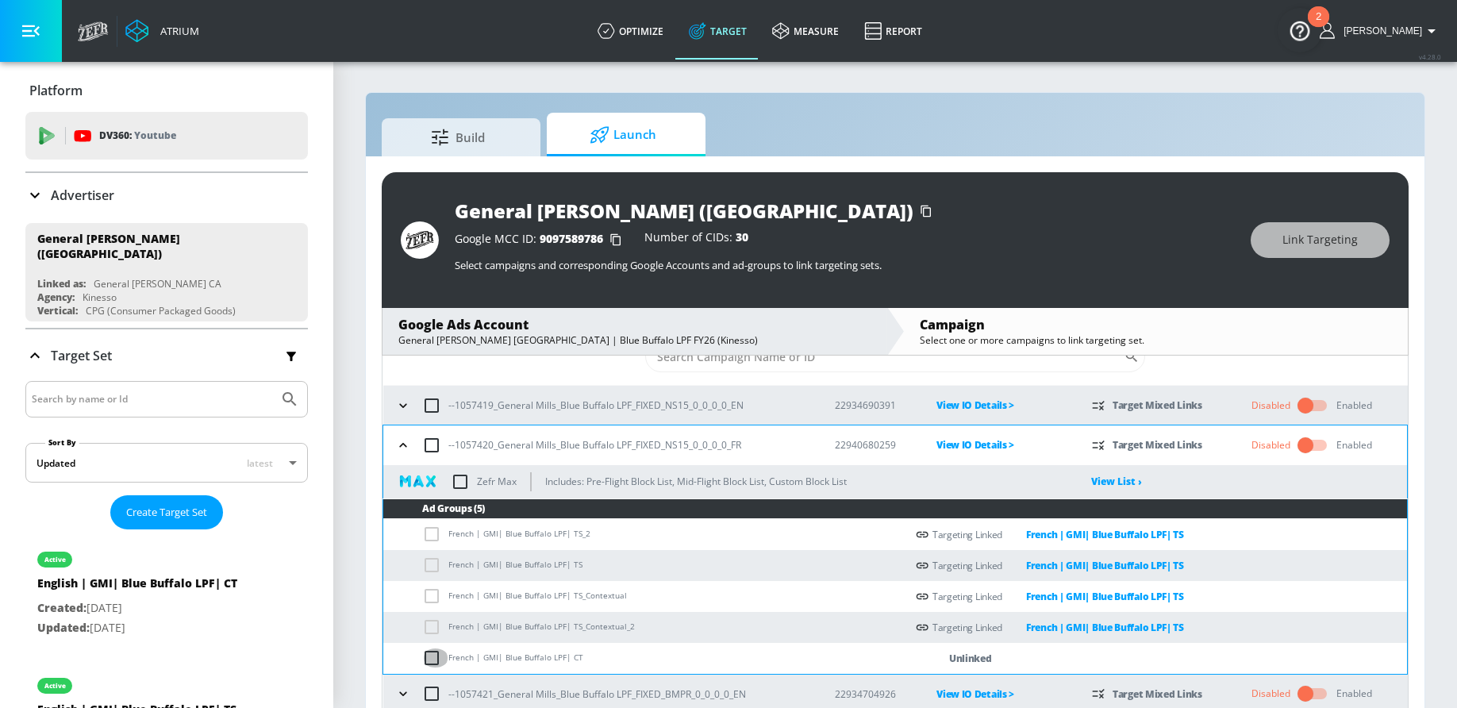
click at [433, 665] on input "checkbox" at bounding box center [435, 658] width 26 height 19
checkbox input "true"
click at [1295, 247] on span "Link Targeting" at bounding box center [1320, 240] width 75 height 20
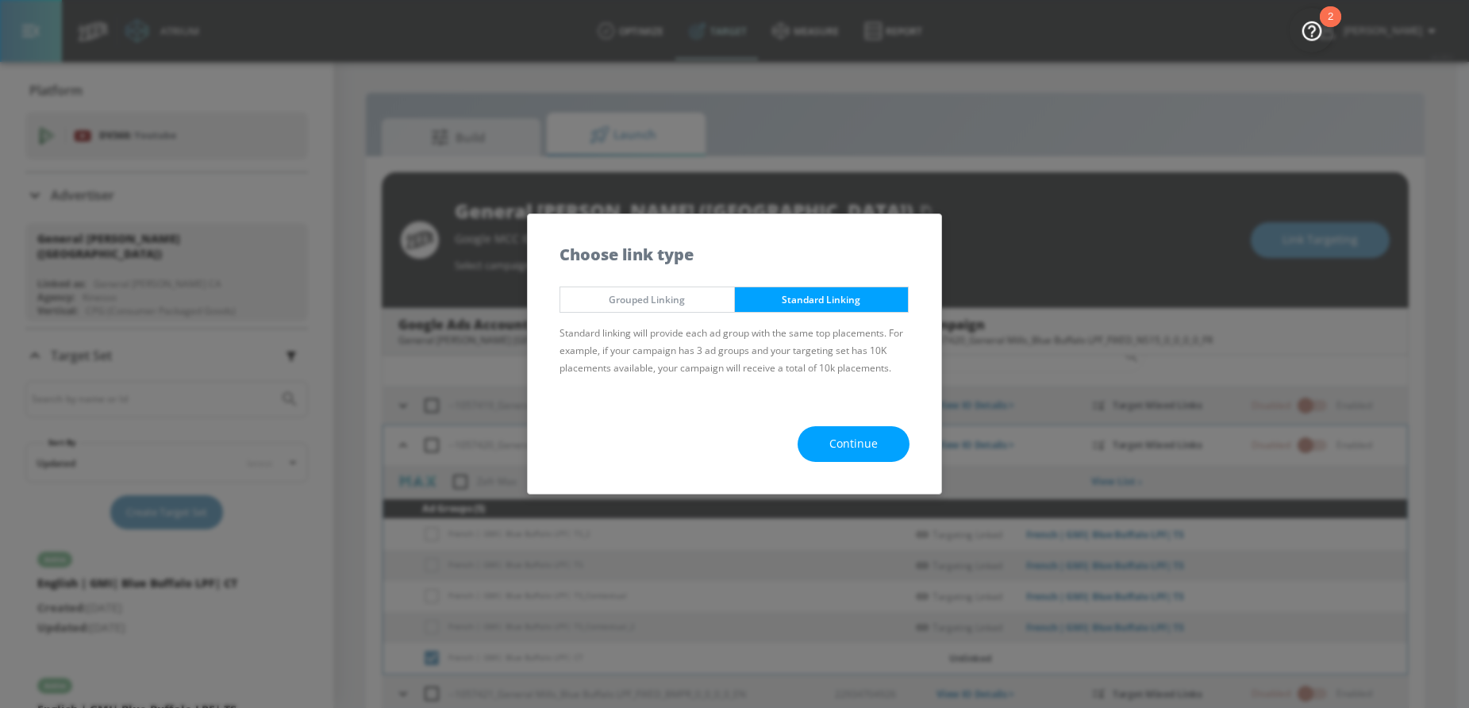
click at [820, 437] on button "Continue" at bounding box center [854, 444] width 112 height 36
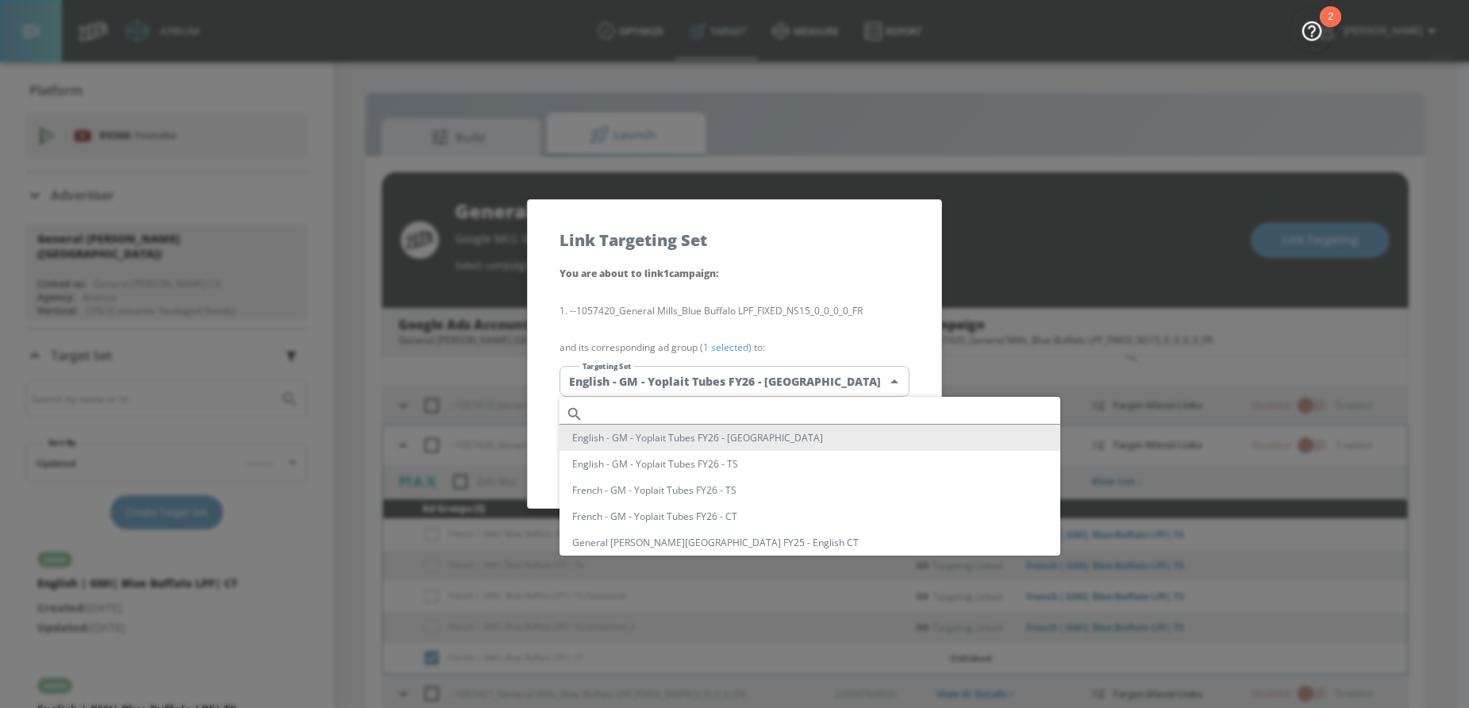
click at [714, 376] on body "Atrium optimize Target measure Report optimize Target measure Report v 4.28.0 N…" at bounding box center [734, 365] width 1469 height 731
click at [634, 413] on input "text" at bounding box center [825, 413] width 471 height 21
paste input "English | GMI| Blue"
click at [655, 418] on input "English | GMI| Blue Buffalo" at bounding box center [825, 413] width 471 height 21
drag, startPoint x: 631, startPoint y: 416, endPoint x: 519, endPoint y: 416, distance: 111.9
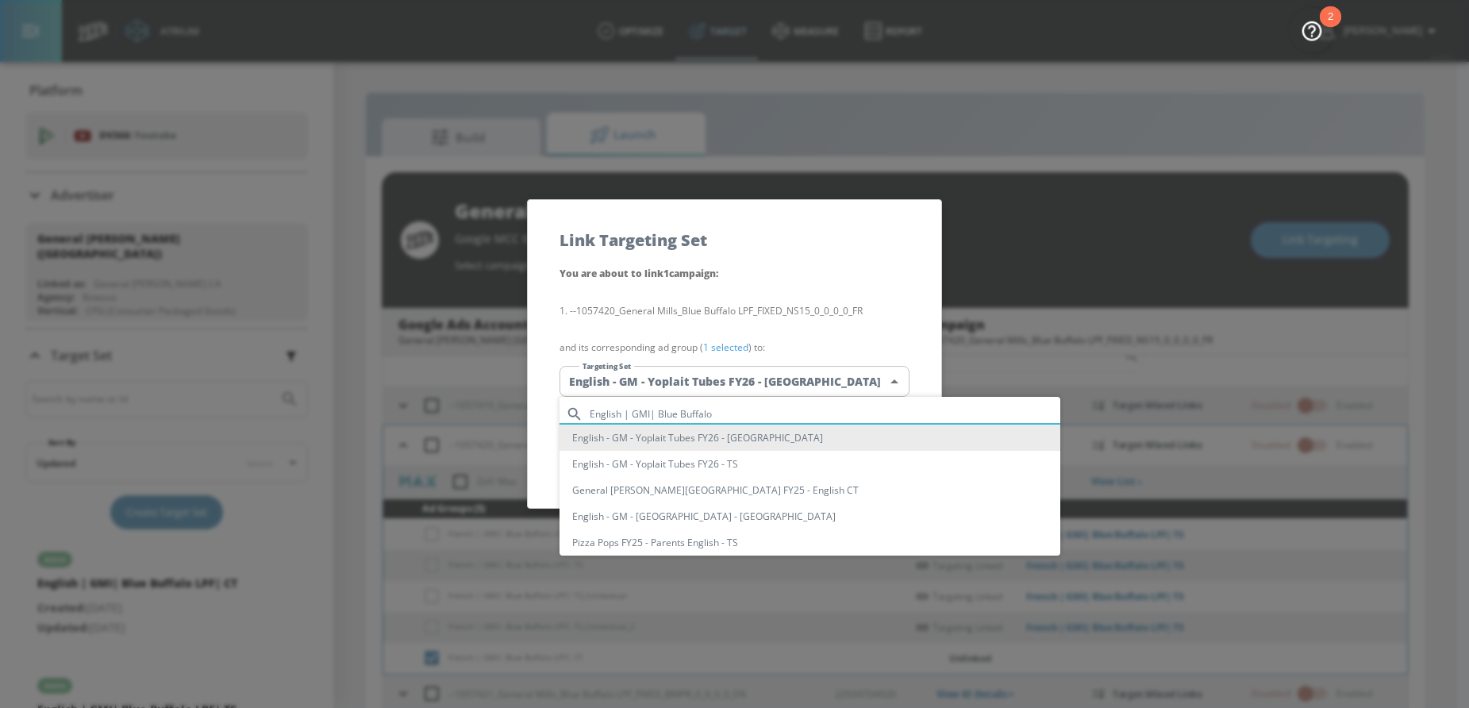
click at [519, 416] on div "English | GMI| Blue Buffalo English - GM - Yoplait Tubes FY26 - CT English - GM…" at bounding box center [734, 354] width 1469 height 708
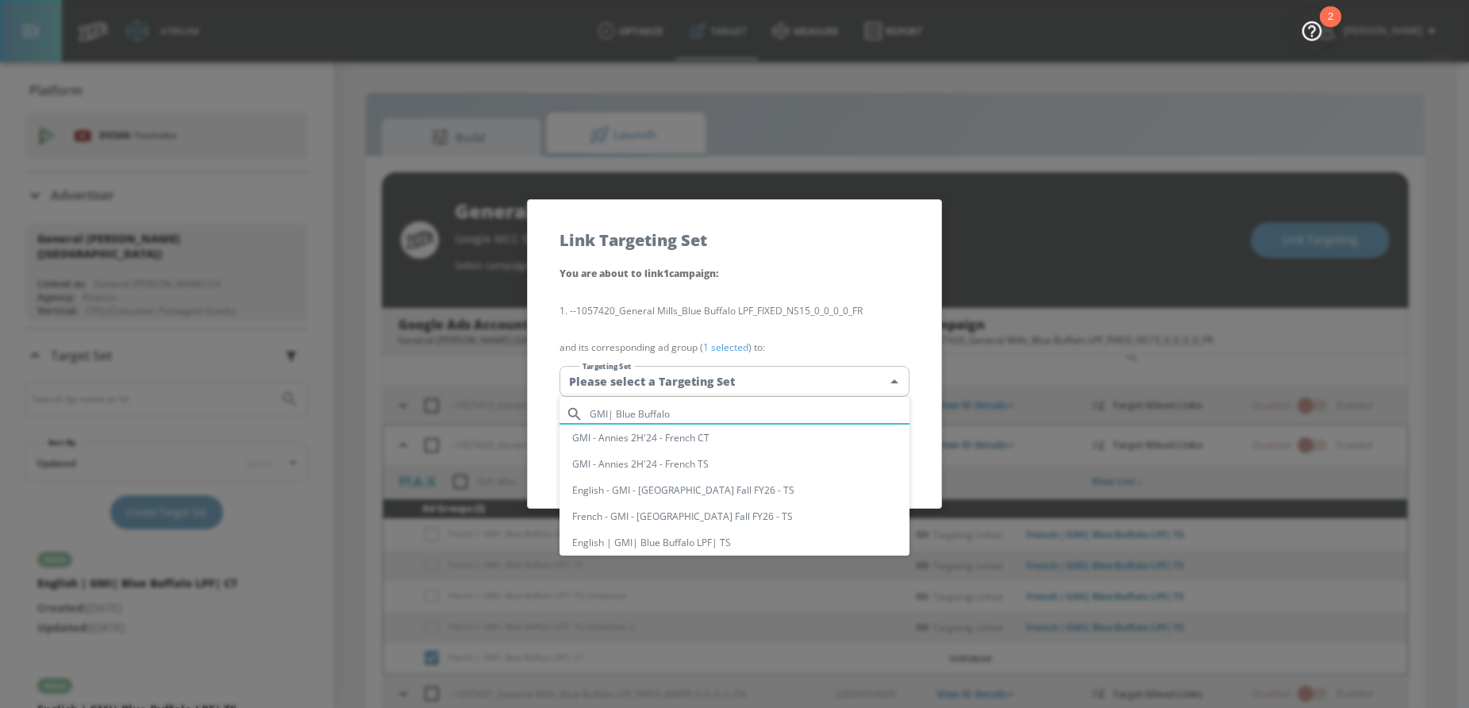
drag, startPoint x: 614, startPoint y: 417, endPoint x: 470, endPoint y: 417, distance: 144.5
click at [470, 417] on div "GMI| Blue Buffalo GMI - Annies 2H'24 - French CT GMI - Annies 2H'24 - French TS…" at bounding box center [734, 354] width 1469 height 708
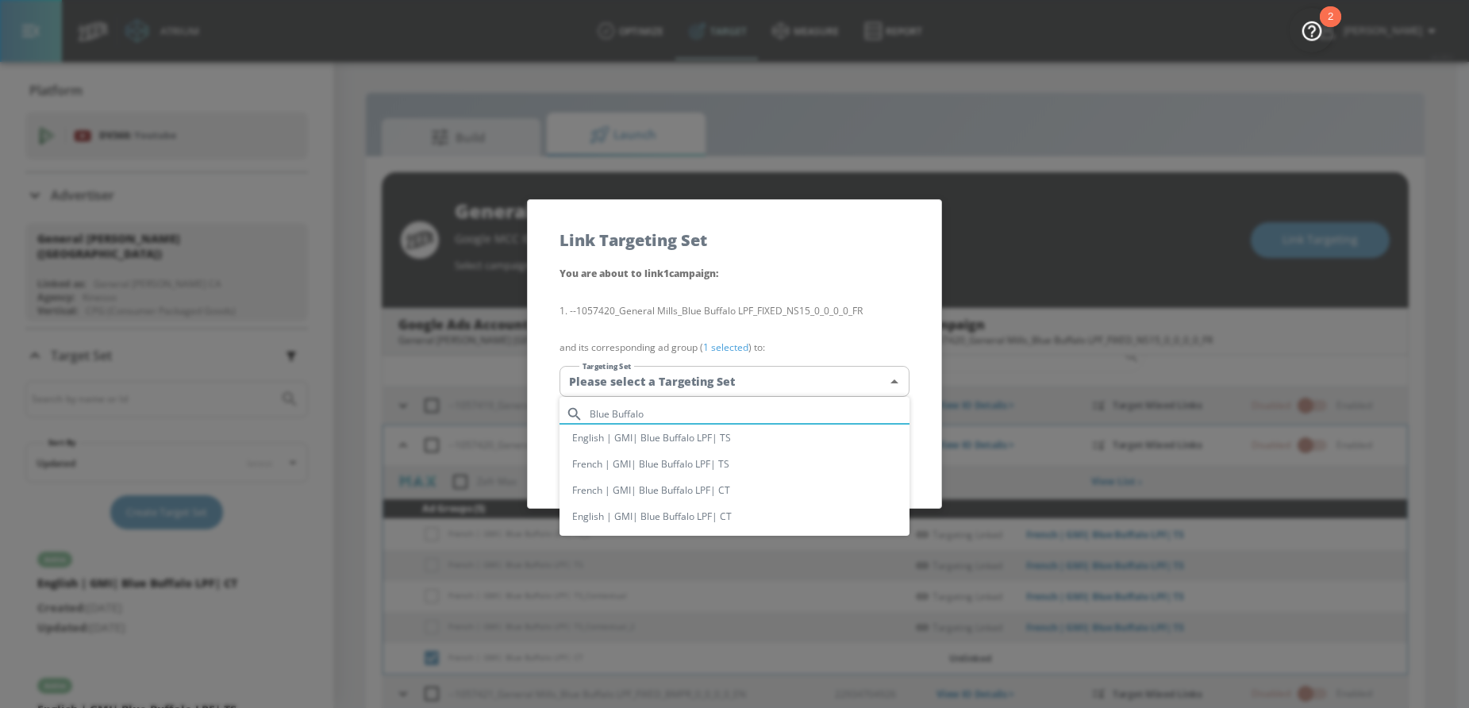
type input "Blue Buffalo"
click at [705, 492] on li "French | GMI| Blue Buffalo LPF| CT" at bounding box center [735, 490] width 350 height 26
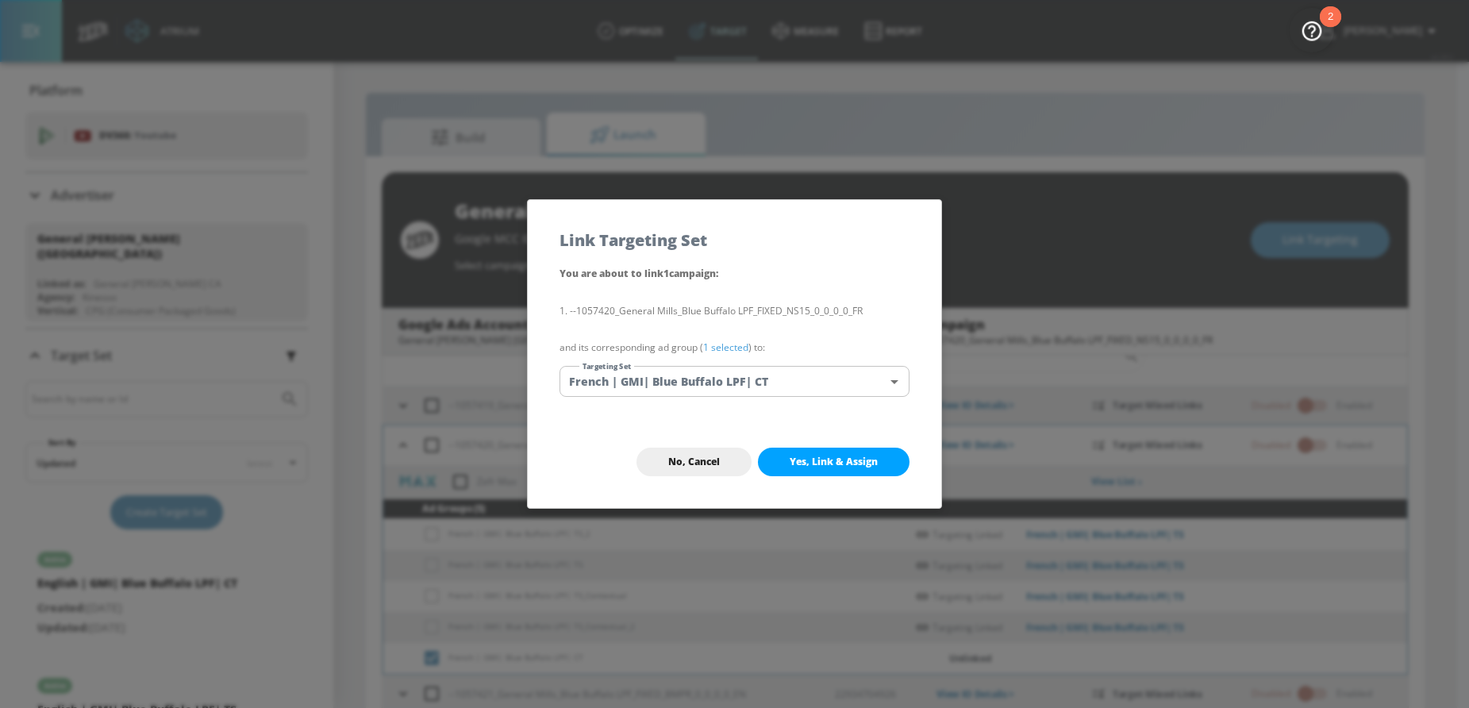
type input "cc31e7d7-0d0f-45f1-8595-3ffd9ad56203"
click at [834, 468] on span "Yes, Link & Assign" at bounding box center [834, 462] width 88 height 13
checkbox input "false"
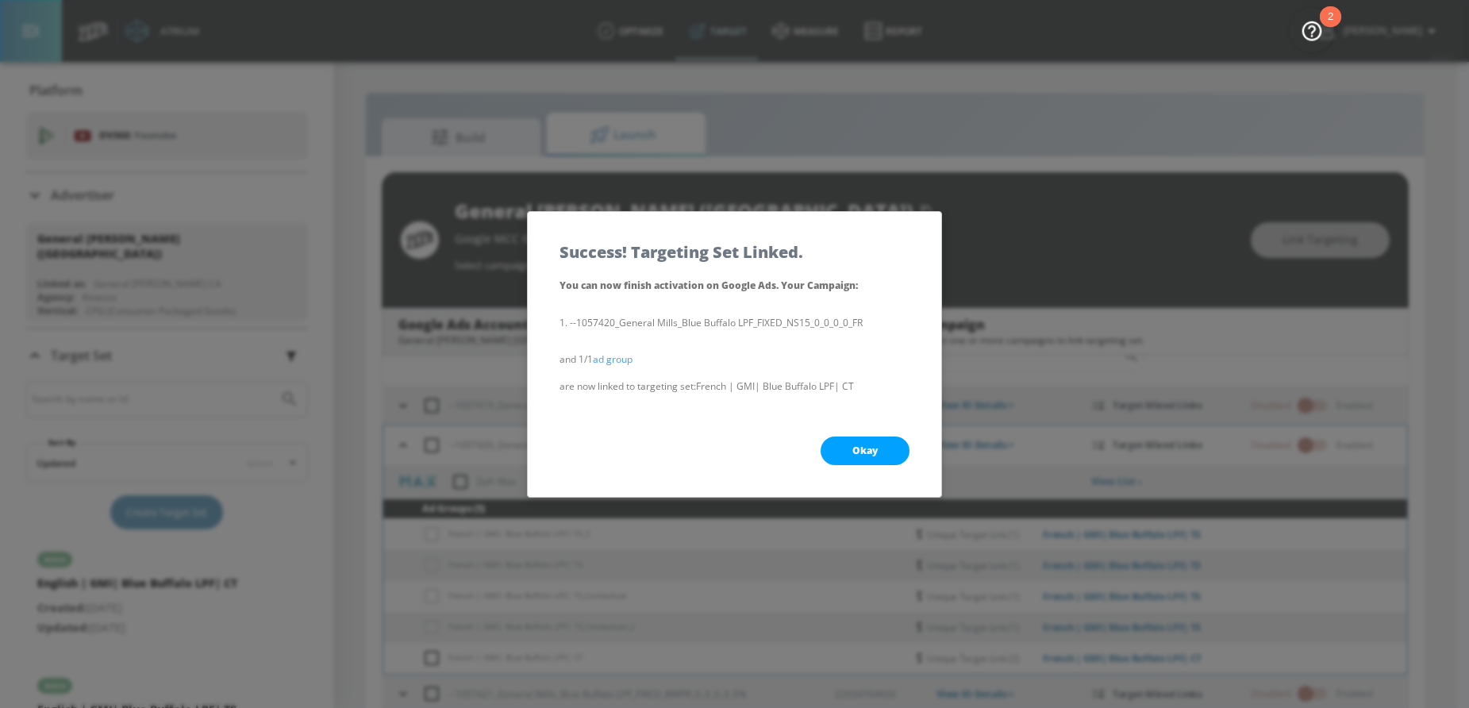
click at [839, 444] on button "Okay" at bounding box center [865, 451] width 89 height 29
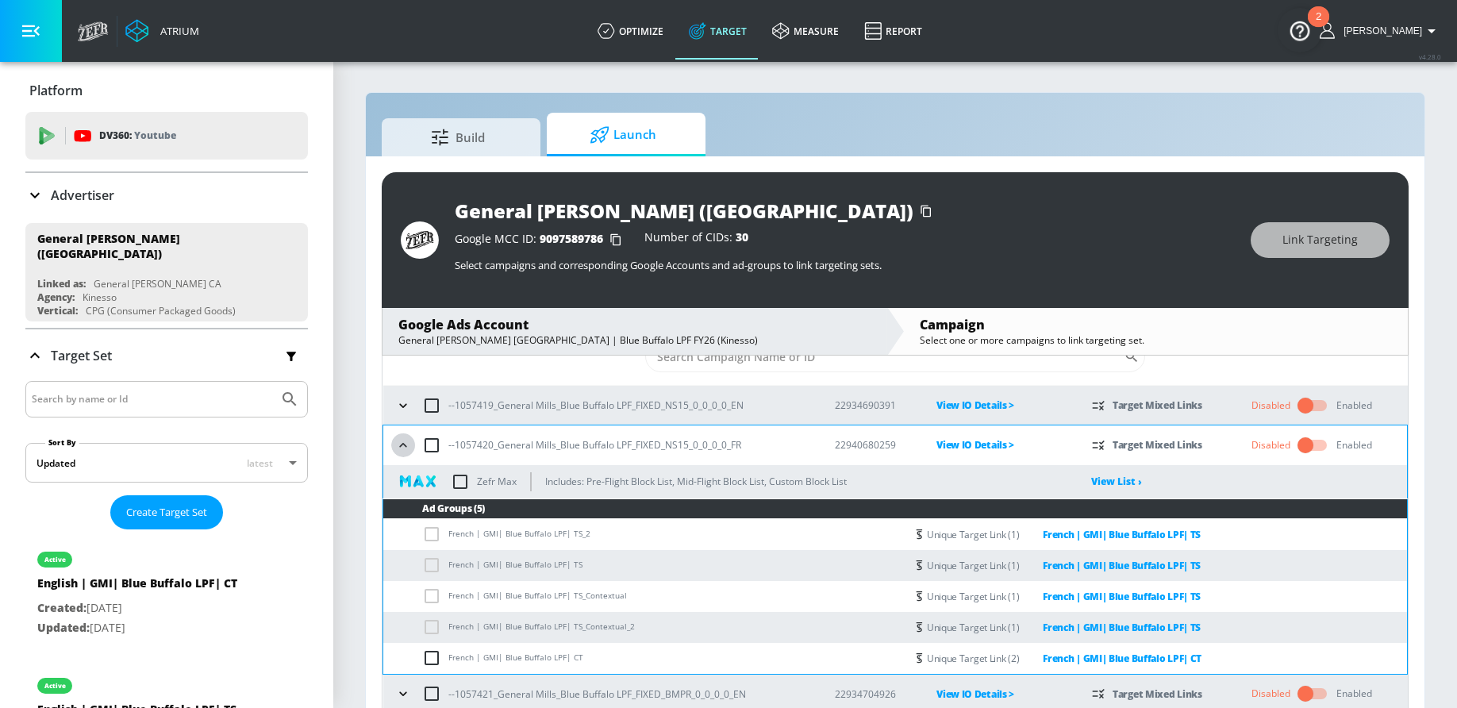
click at [407, 445] on icon "button" at bounding box center [403, 445] width 16 height 16
